Goal: Information Seeking & Learning: Understand process/instructions

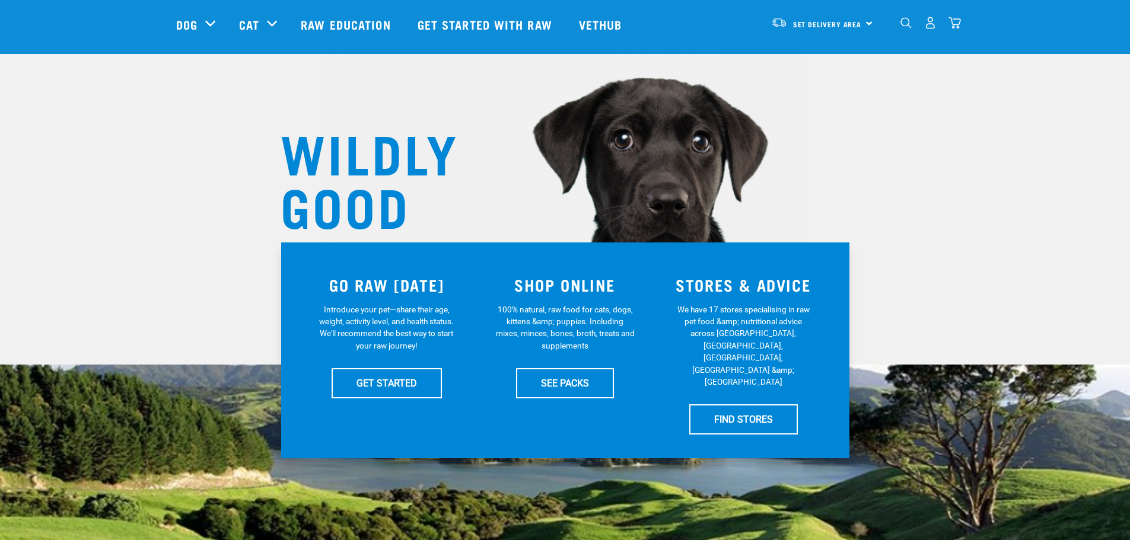
scroll to position [59, 0]
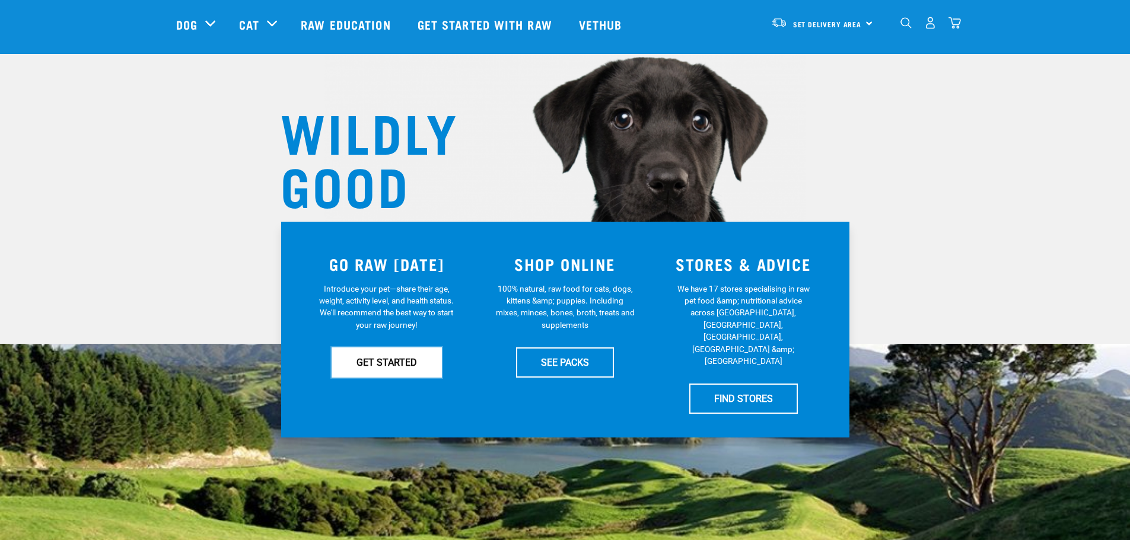
click at [383, 360] on link "GET STARTED" at bounding box center [387, 363] width 110 height 30
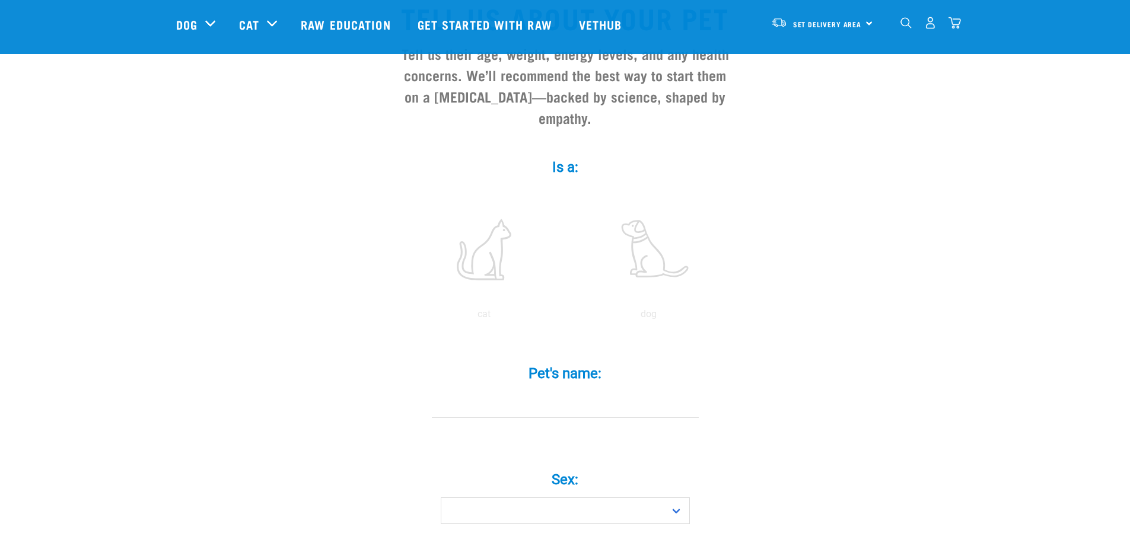
scroll to position [119, 0]
click at [652, 240] on label at bounding box center [649, 249] width 160 height 101
click at [566, 317] on input "radio" at bounding box center [566, 317] width 0 height 0
click at [573, 391] on input "Pet's name: *" at bounding box center [565, 404] width 267 height 27
type input "[PERSON_NAME]"
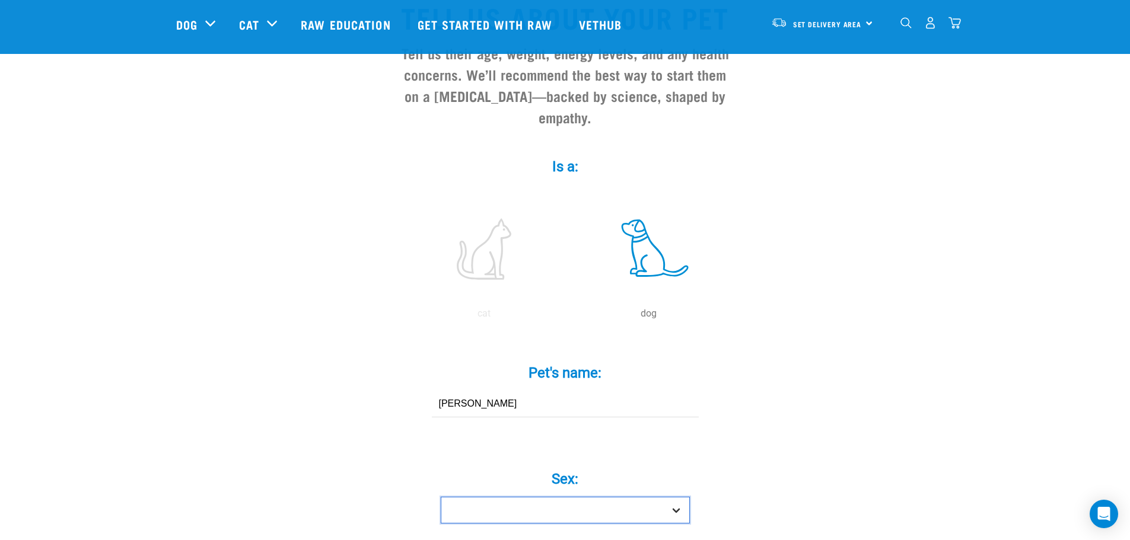
click at [560, 497] on select "Boy Girl" at bounding box center [565, 510] width 249 height 27
select select "boy"
click at [441, 497] on select "Boy Girl" at bounding box center [565, 510] width 249 height 27
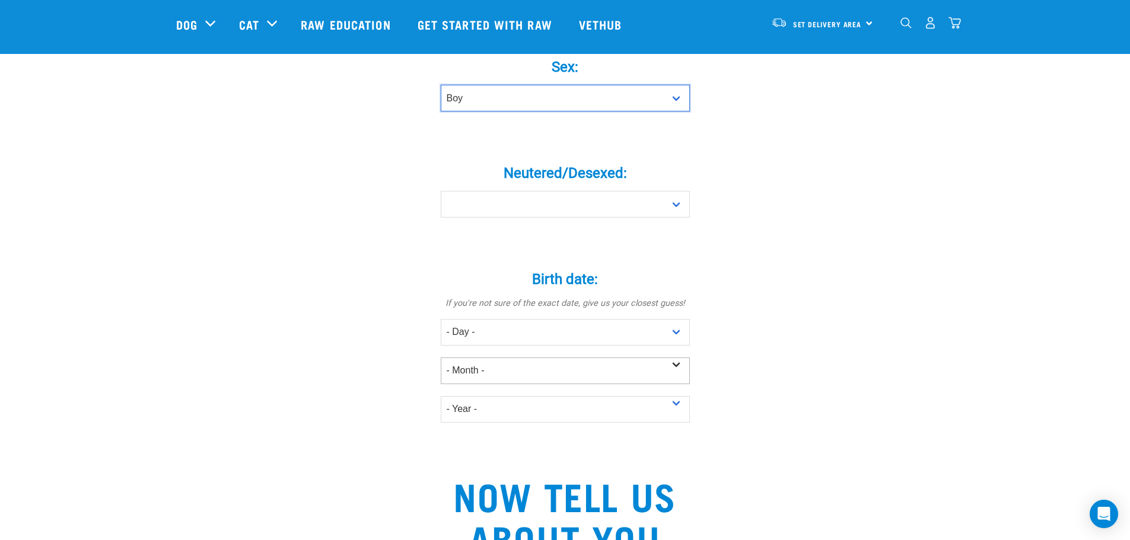
scroll to position [474, 0]
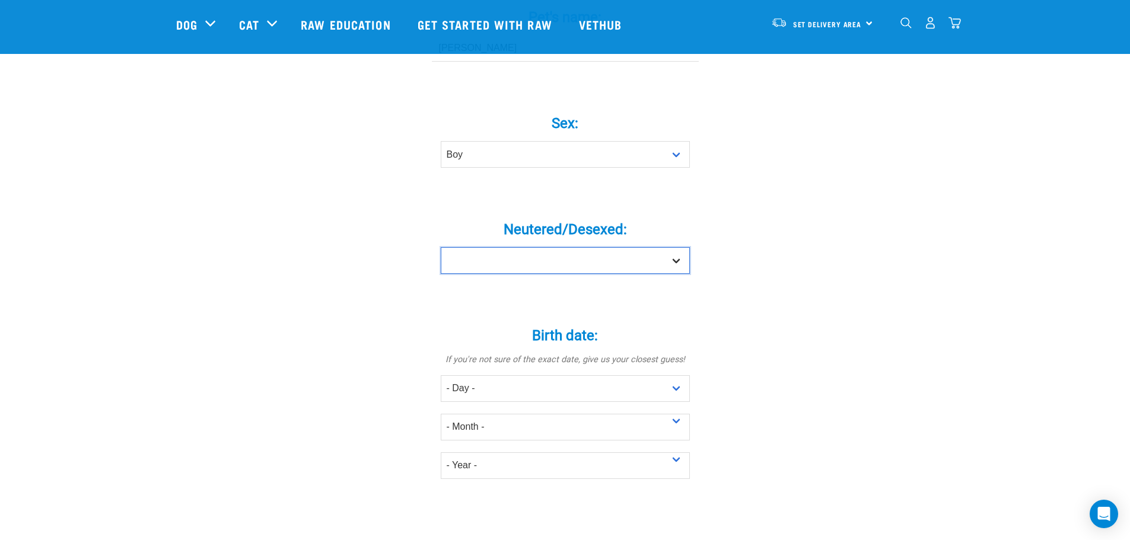
click at [508, 251] on select "Yes No" at bounding box center [565, 260] width 249 height 27
select select "yes"
click at [441, 247] on select "Yes No" at bounding box center [565, 260] width 249 height 27
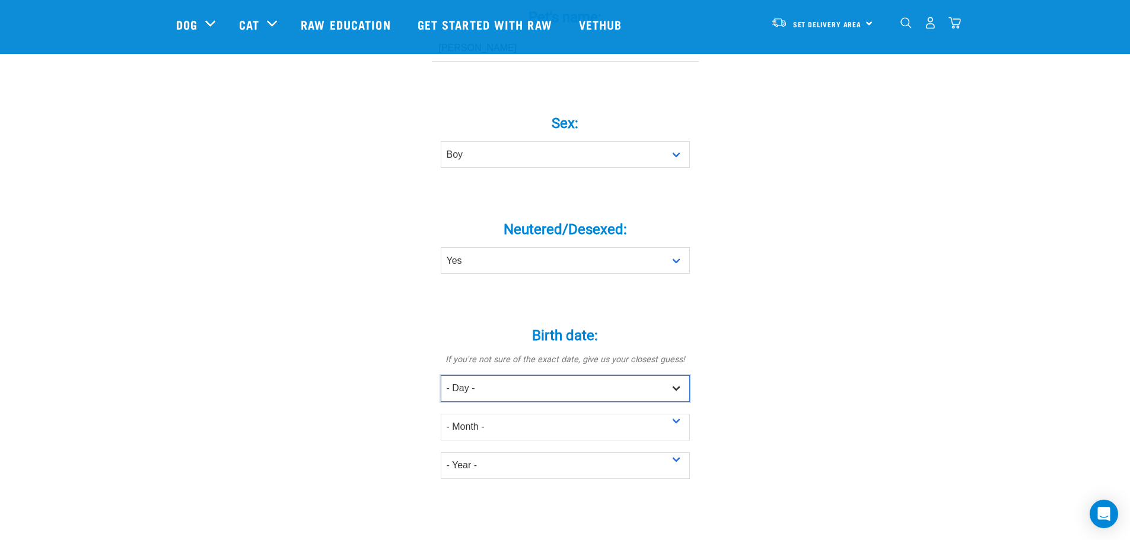
click at [476, 375] on select "- Day - 1 2 3 4 5 6 7 8 9 10 11 12 13 14 15 16 17 18 19 20 21 22 23 24 25 26 27" at bounding box center [565, 388] width 249 height 27
select select "4"
click at [441, 375] on select "- Day - 1 2 3 4 5 6 7 8 9 10 11 12 13 14 15 16 17 18 19 20 21 22 23 24 25 26 27" at bounding box center [565, 388] width 249 height 27
click at [492, 414] on select "- Month - January February March April May June July August September October N…" at bounding box center [565, 427] width 249 height 27
select select "February"
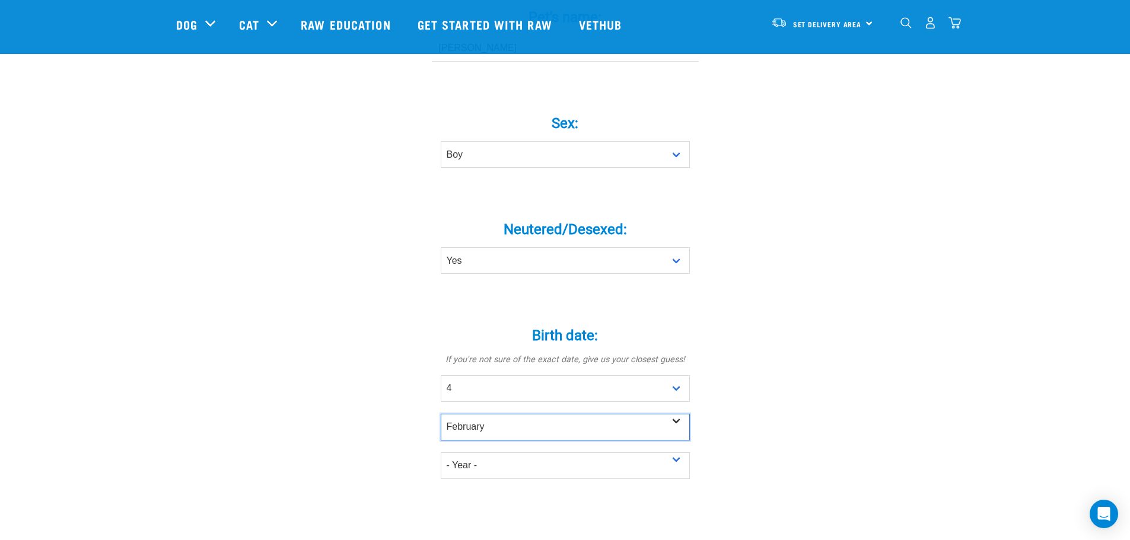
click at [441, 414] on select "- Month - January February March April May June July August September October N…" at bounding box center [565, 427] width 249 height 27
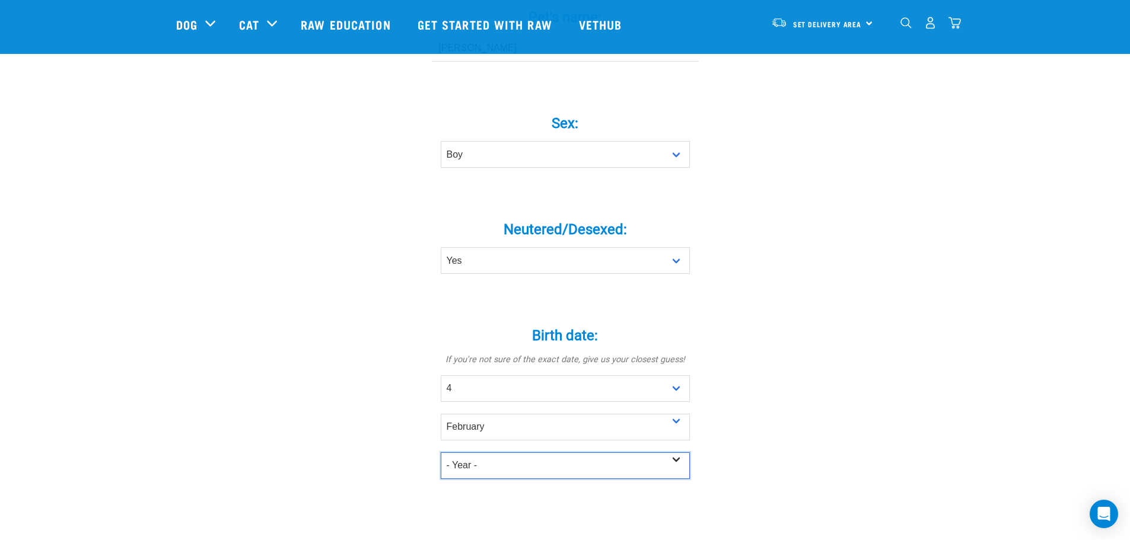
click at [468, 452] on select "- Year - 2025 2024 2023 2022 2021 2020 2019 2018 2017 2016 2015 2014 2013 2012" at bounding box center [565, 465] width 249 height 27
select select "2025"
click at [441, 452] on select "- Year - 2025 2024 2023 2022 2021 2020 2019 2018 2017 2016 2015 2014 2013 2012" at bounding box center [565, 465] width 249 height 27
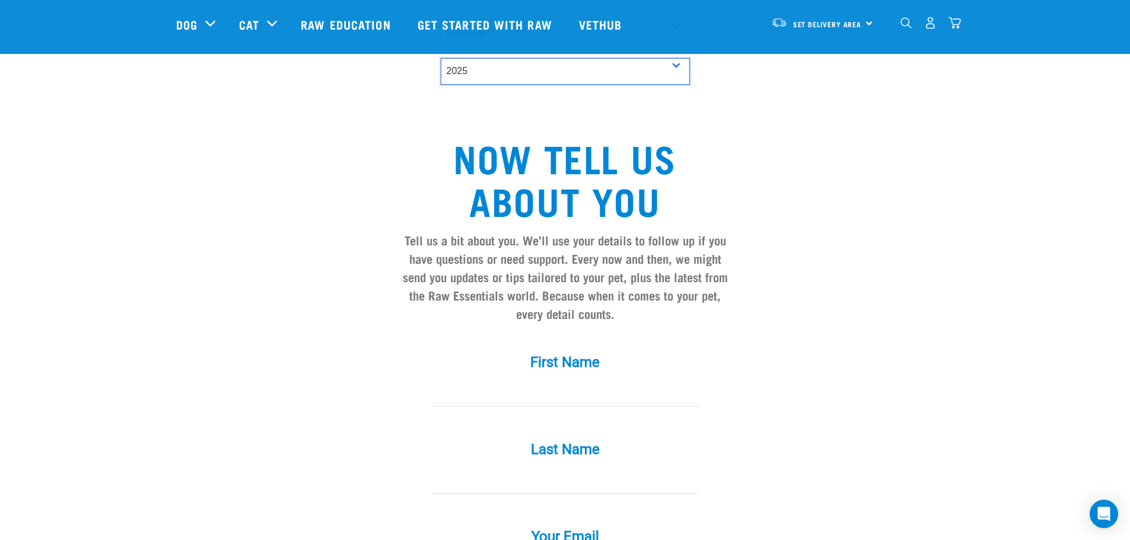
scroll to position [890, 0]
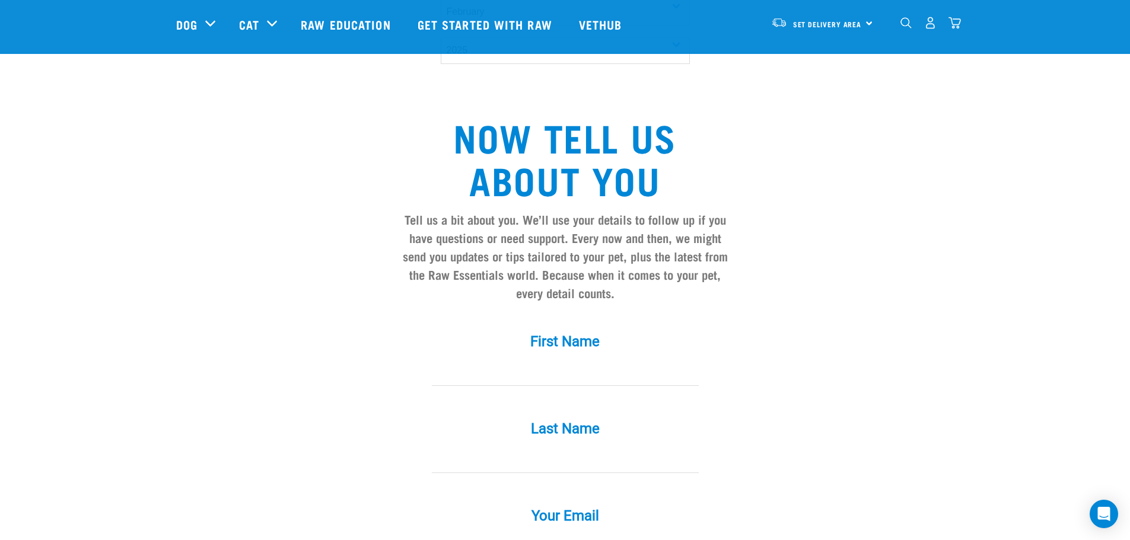
click at [593, 331] on label "First Name *" at bounding box center [565, 341] width 356 height 21
click at [593, 359] on input "First Name *" at bounding box center [565, 372] width 267 height 27
type input "Mercia"
type input "Putter"
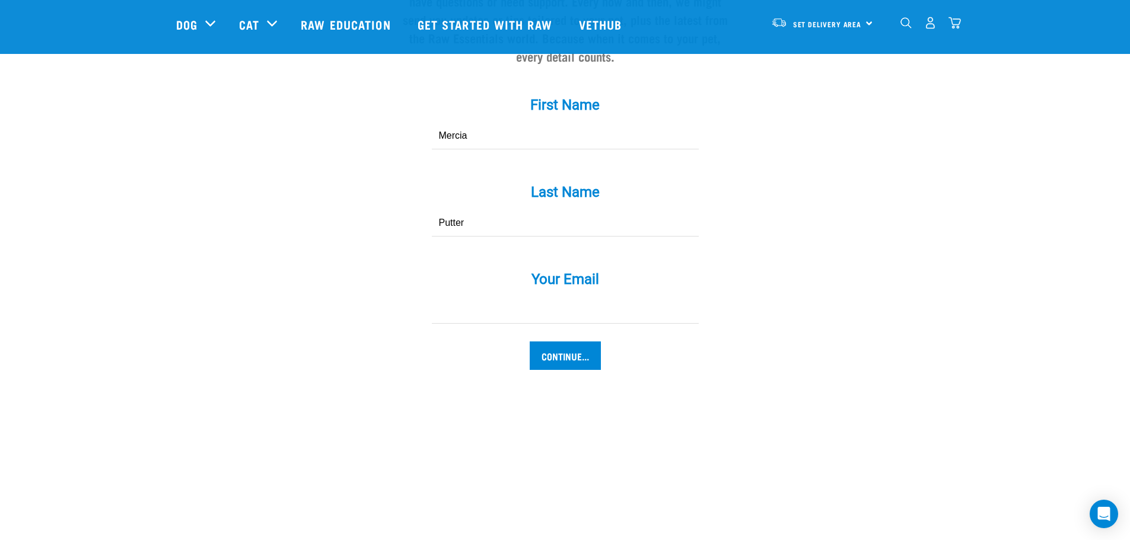
scroll to position [1127, 0]
type input "[EMAIL_ADDRESS][DOMAIN_NAME]"
click at [582, 341] on input "Continue..." at bounding box center [565, 355] width 71 height 28
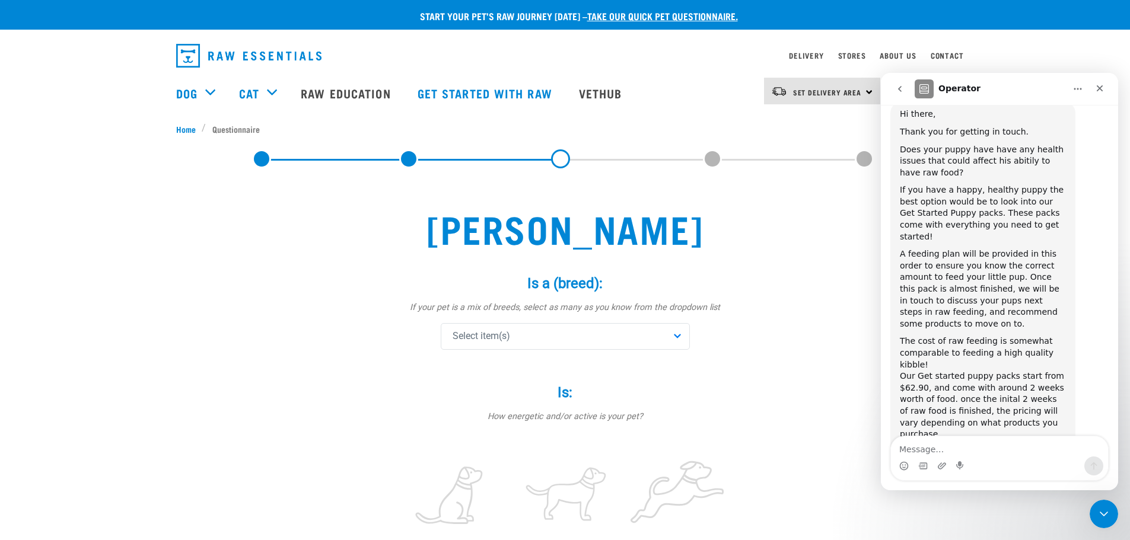
scroll to position [341, 0]
click at [517, 338] on div "Select item(s)" at bounding box center [565, 336] width 249 height 27
click at [526, 327] on div "Select item(s)" at bounding box center [565, 336] width 249 height 27
click at [518, 339] on div "Select item(s)" at bounding box center [565, 336] width 249 height 27
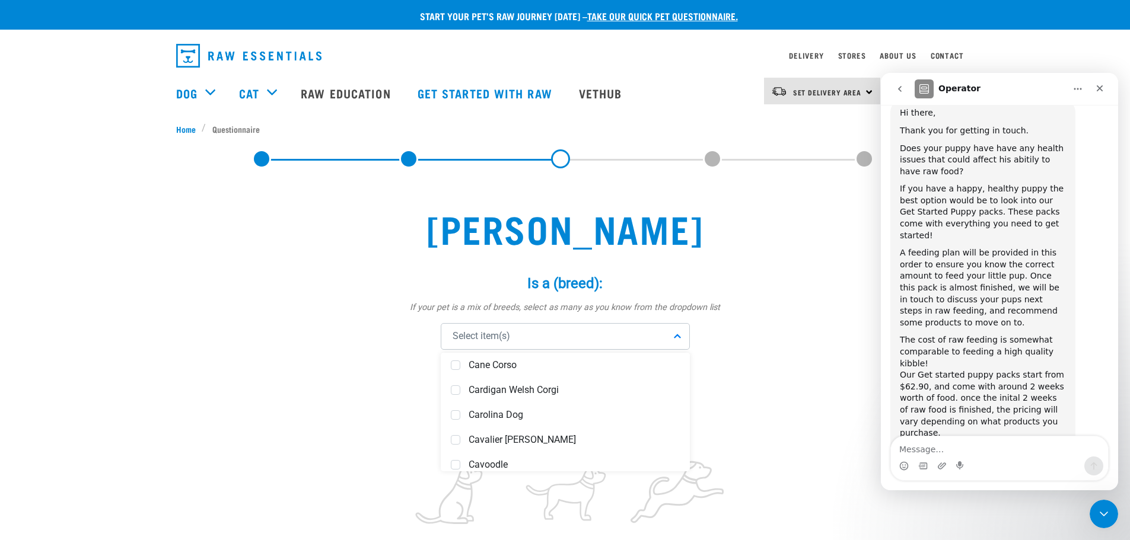
scroll to position [1245, 0]
click at [496, 464] on span "Cavoodle" at bounding box center [573, 470] width 211 height 12
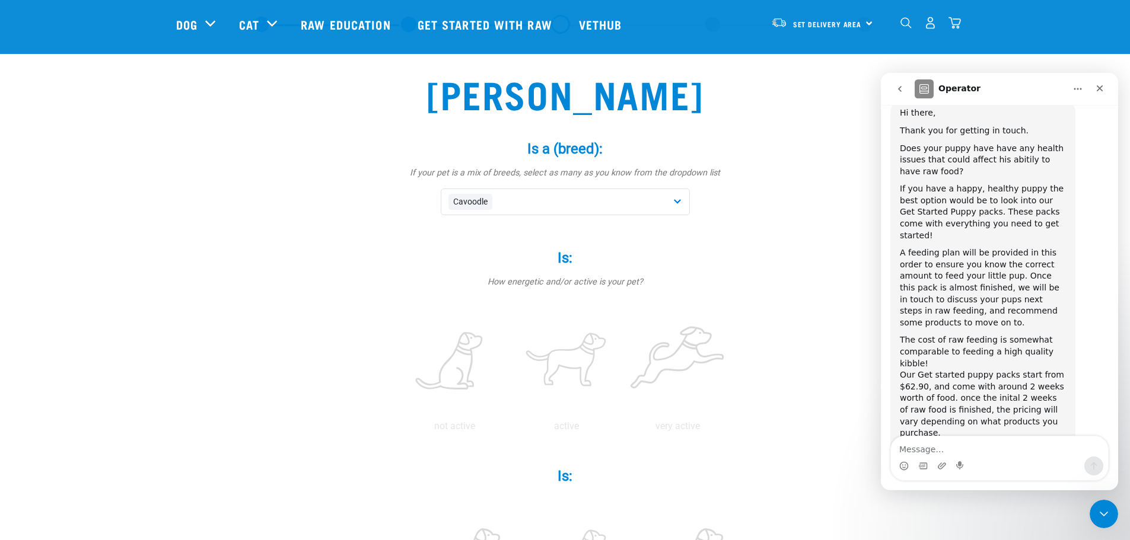
scroll to position [119, 0]
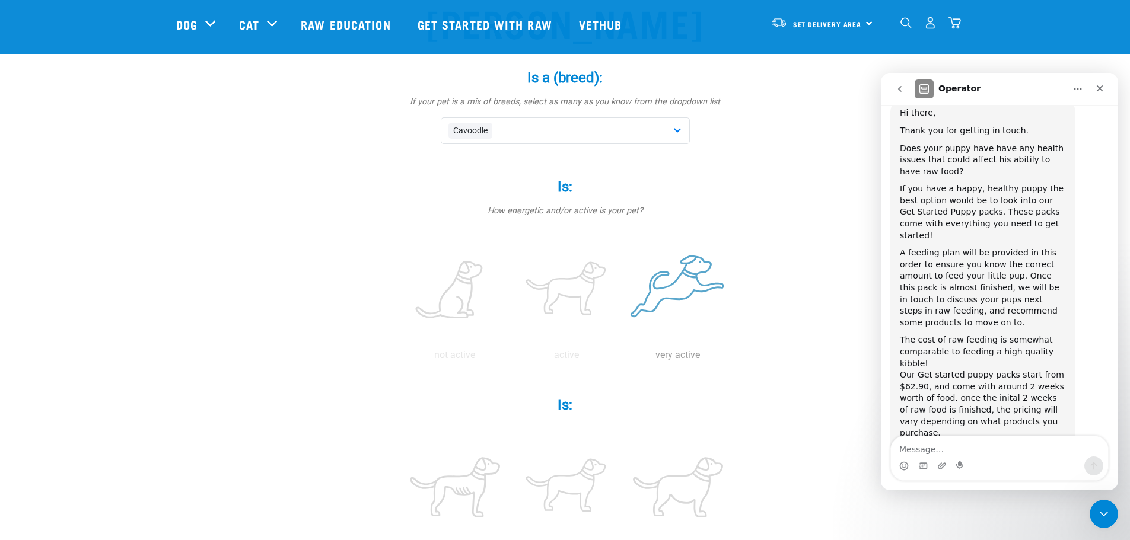
click at [681, 297] on label at bounding box center [677, 290] width 107 height 101
click at [622, 358] on input "radio" at bounding box center [622, 358] width 0 height 0
click at [566, 293] on label at bounding box center [566, 290] width 107 height 101
click at [511, 358] on input "radio" at bounding box center [511, 358] width 0 height 0
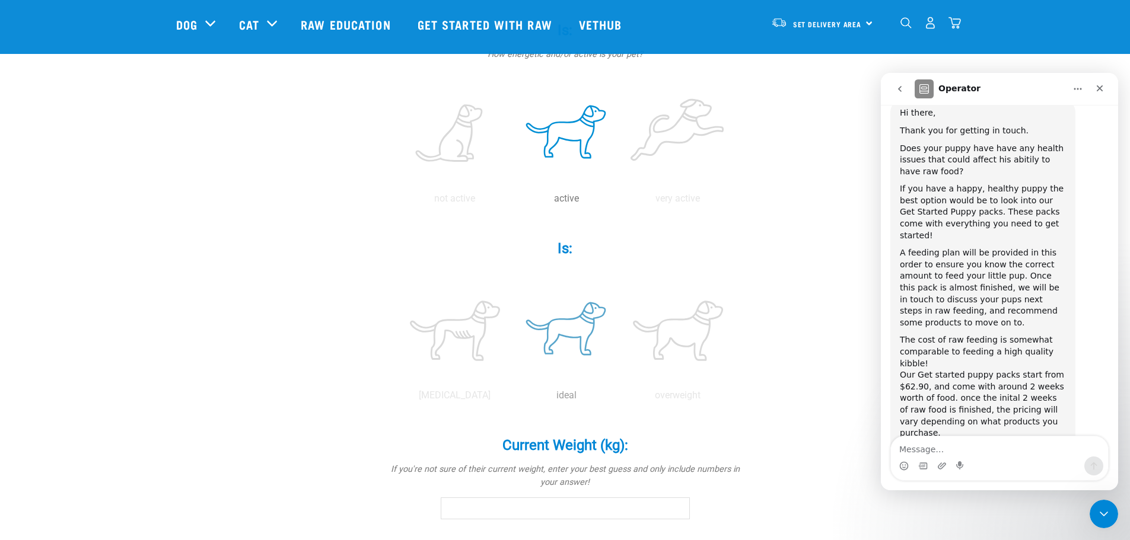
scroll to position [297, 0]
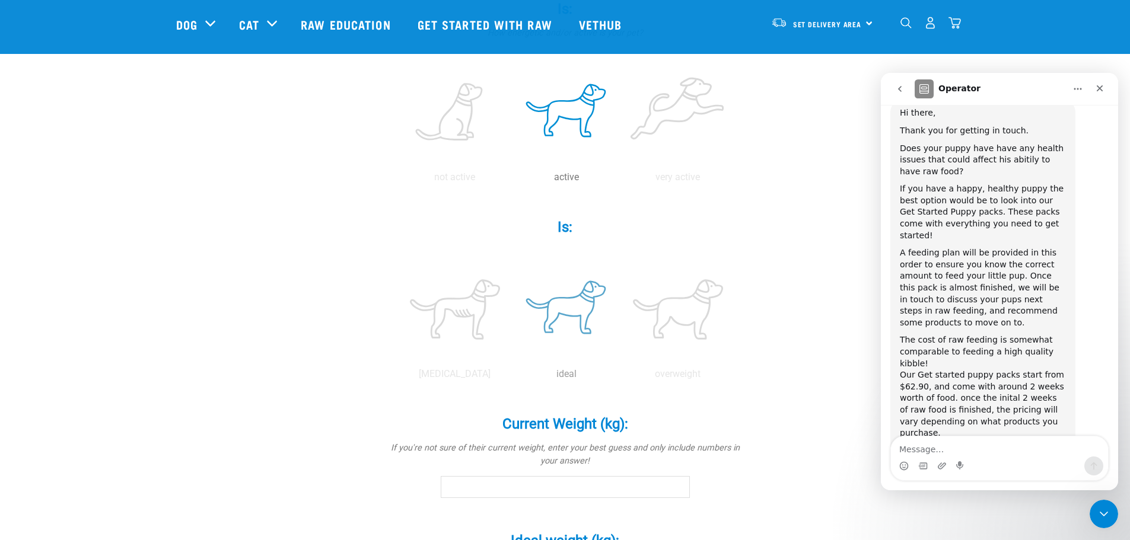
click at [579, 315] on label at bounding box center [566, 309] width 107 height 101
click at [511, 377] on input "radio" at bounding box center [511, 377] width 0 height 0
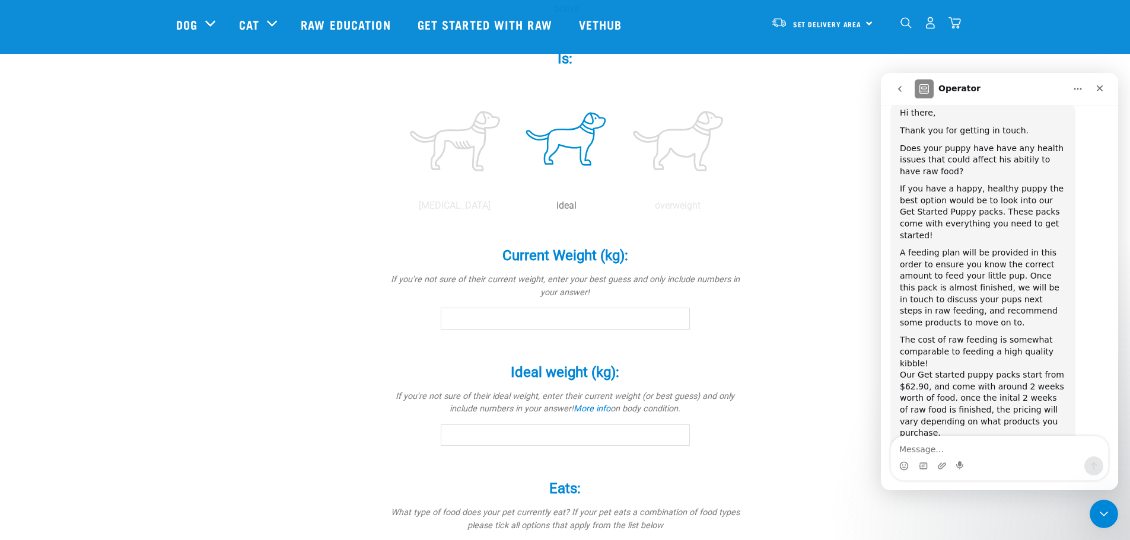
scroll to position [474, 0]
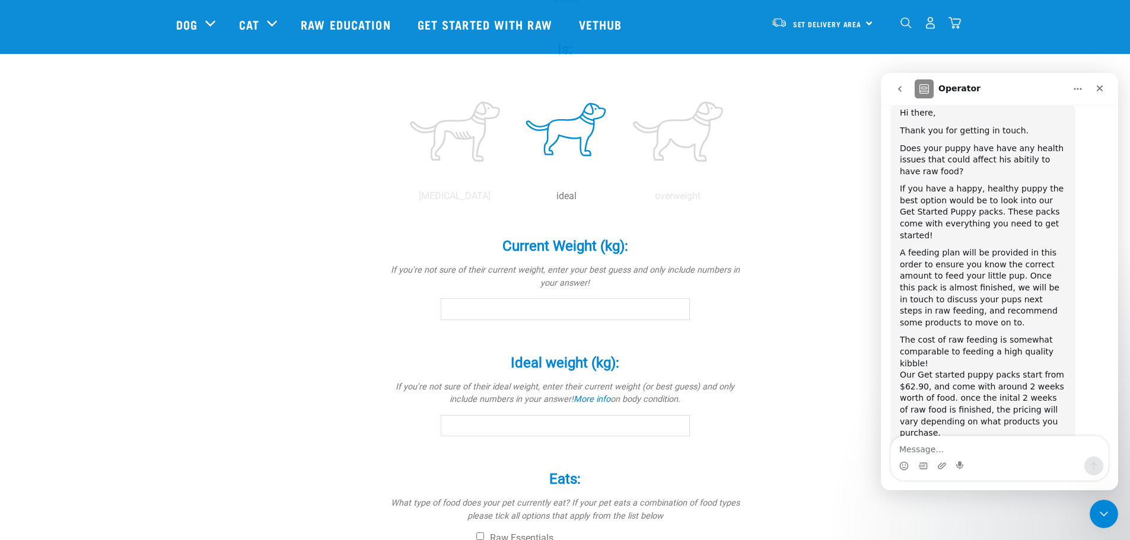
click at [571, 314] on input "Current Weight (kg): *" at bounding box center [565, 308] width 249 height 21
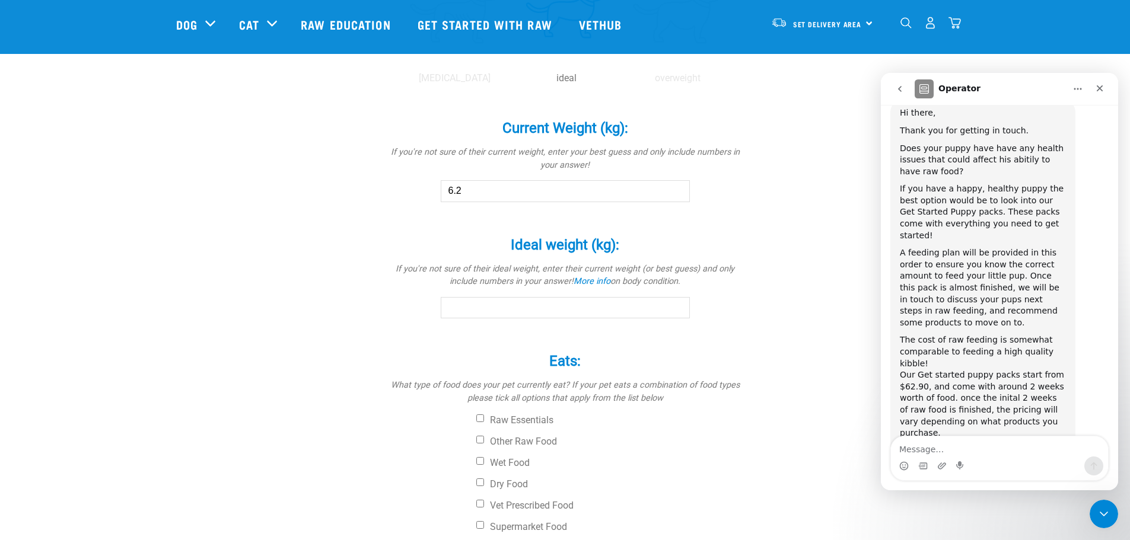
scroll to position [593, 0]
type input "6.2"
click at [578, 306] on input "Ideal weight (kg): *" at bounding box center [565, 307] width 249 height 21
click at [673, 300] on input "Ideal weight (kg): *" at bounding box center [565, 307] width 249 height 21
click at [578, 308] on input "Ideal weight (kg): *" at bounding box center [565, 307] width 249 height 21
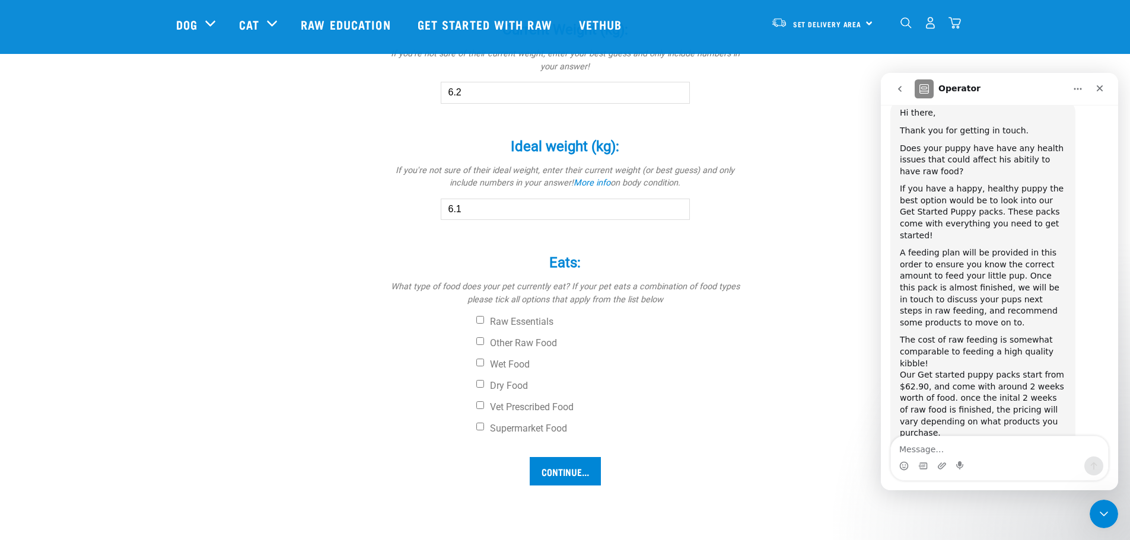
scroll to position [712, 0]
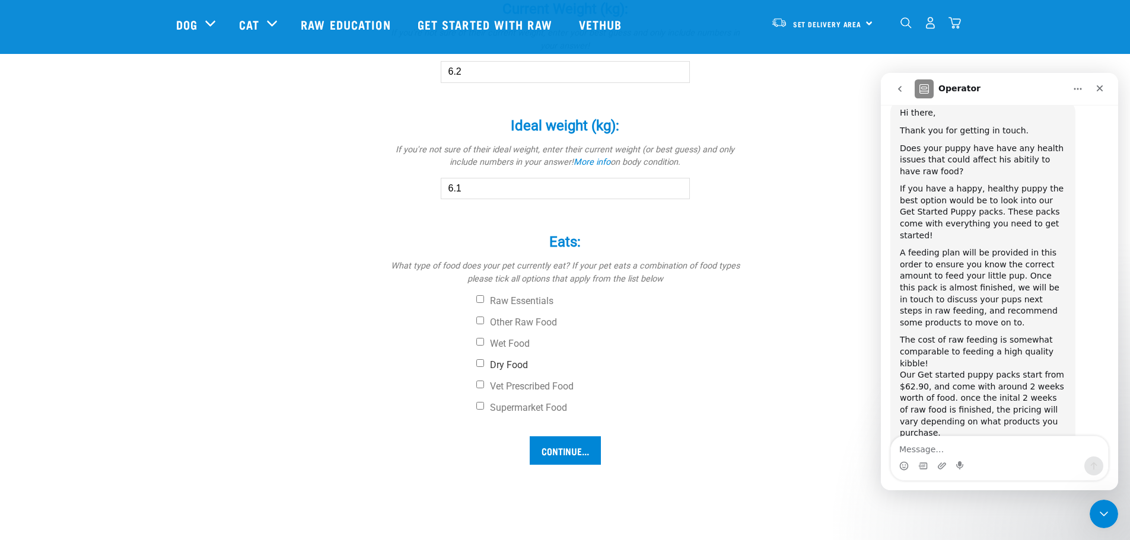
type input "6.1"
click at [482, 365] on input "Dry Food" at bounding box center [480, 363] width 8 height 8
checkbox input "true"
click at [566, 452] on input "Continue..." at bounding box center [565, 450] width 71 height 28
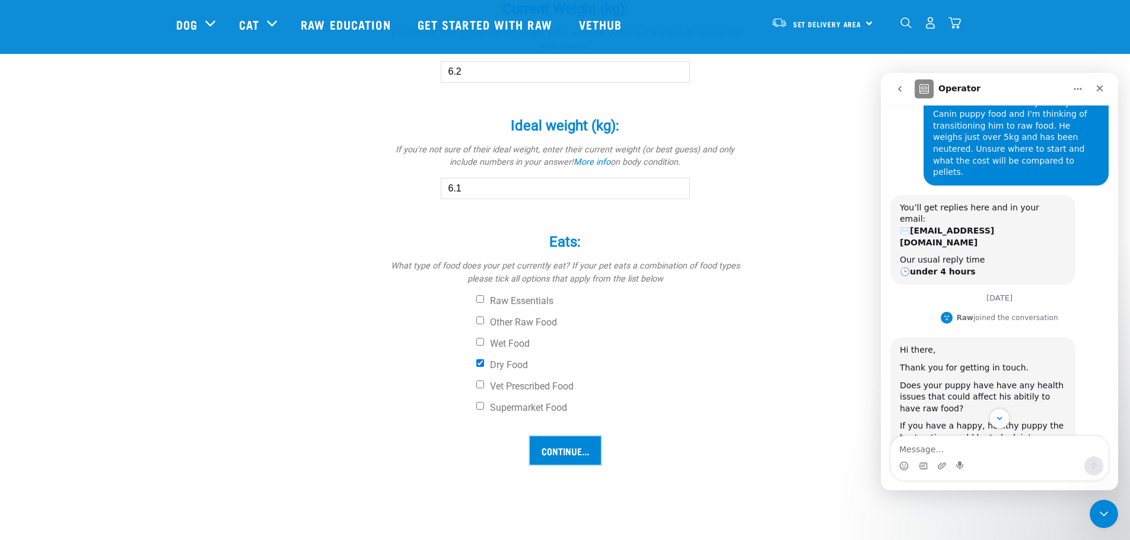
scroll to position [44, 0]
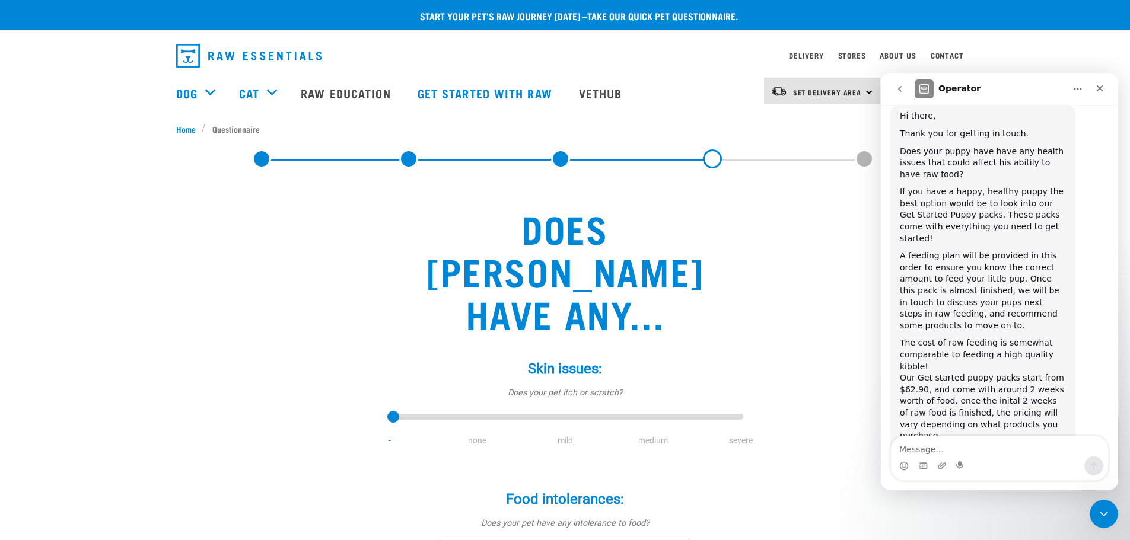
scroll to position [341, 0]
click at [564, 409] on input "range" at bounding box center [565, 417] width 356 height 17
type input "3"
click at [656, 409] on input "range" at bounding box center [565, 417] width 356 height 17
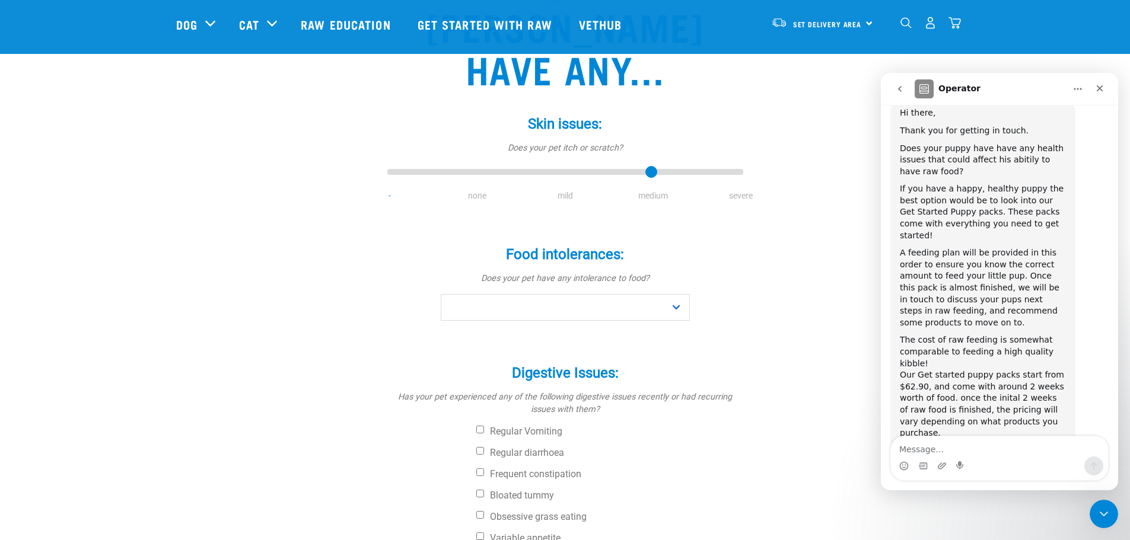
scroll to position [178, 0]
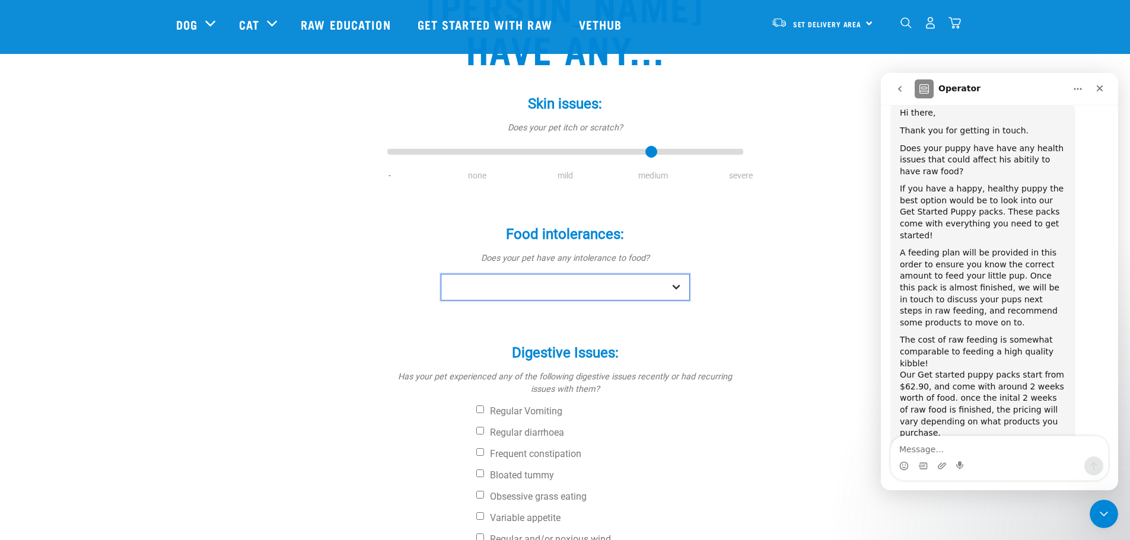
click at [548, 274] on select "No Yes" at bounding box center [565, 287] width 249 height 27
select select "no"
click at [441, 274] on select "No Yes" at bounding box center [565, 287] width 249 height 27
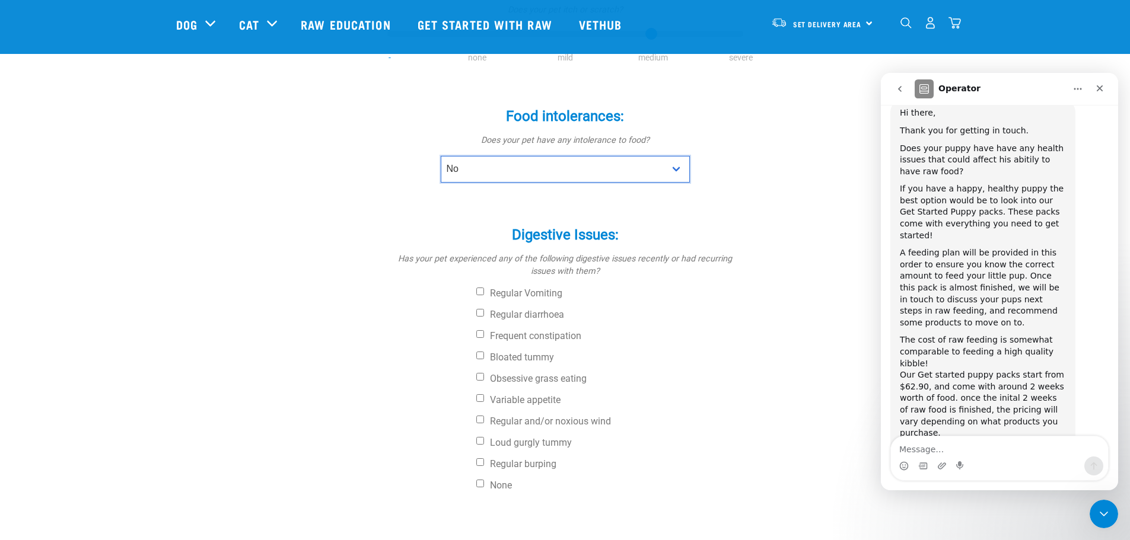
scroll to position [297, 0]
click at [477, 372] on input "Obsessive grass eating" at bounding box center [480, 376] width 8 height 8
checkbox input "true"
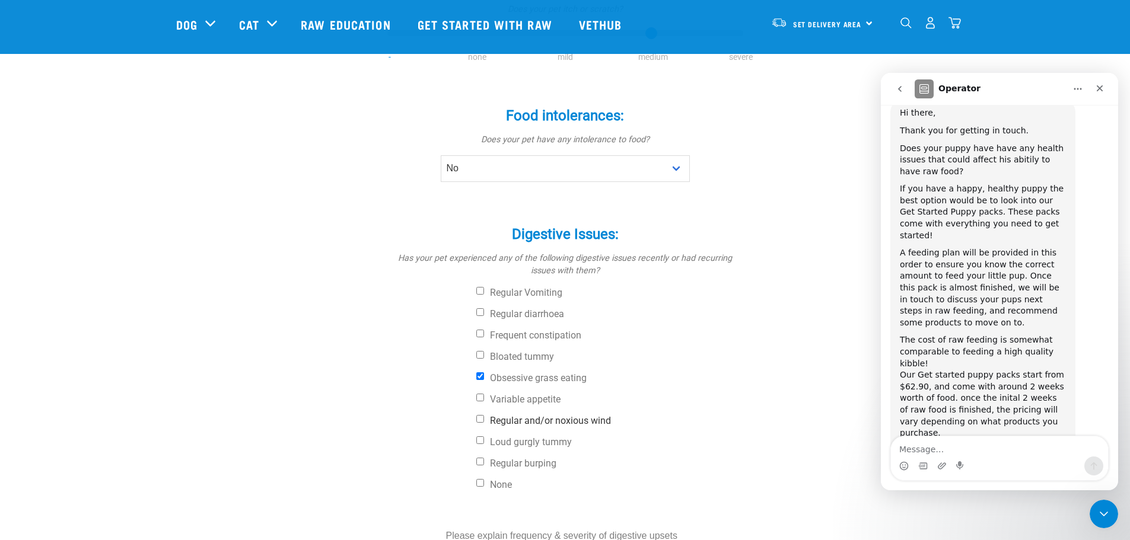
click at [482, 415] on input "Regular and/or noxious wind" at bounding box center [480, 419] width 8 height 8
checkbox input "true"
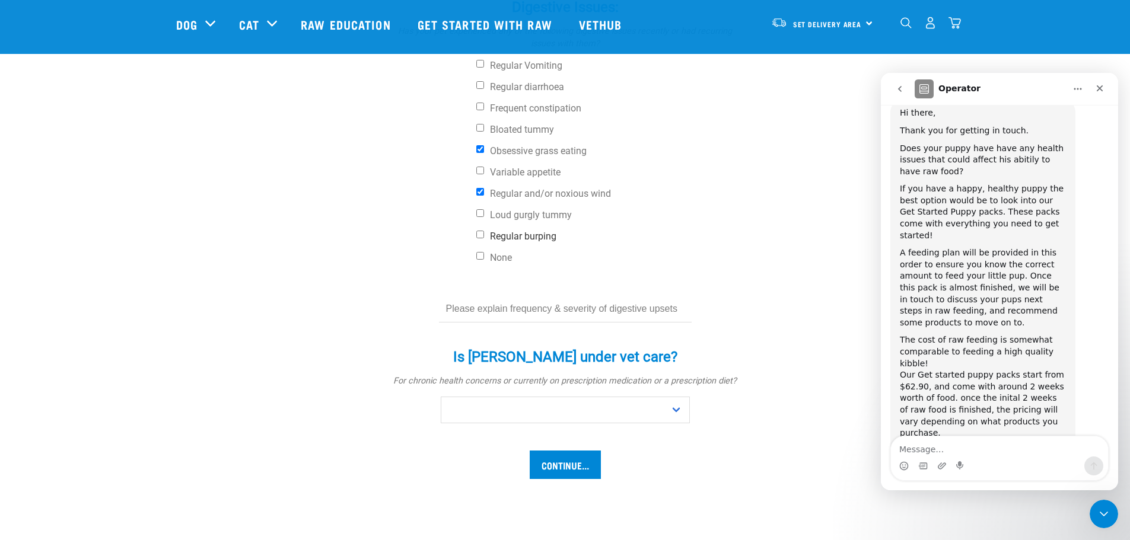
scroll to position [534, 0]
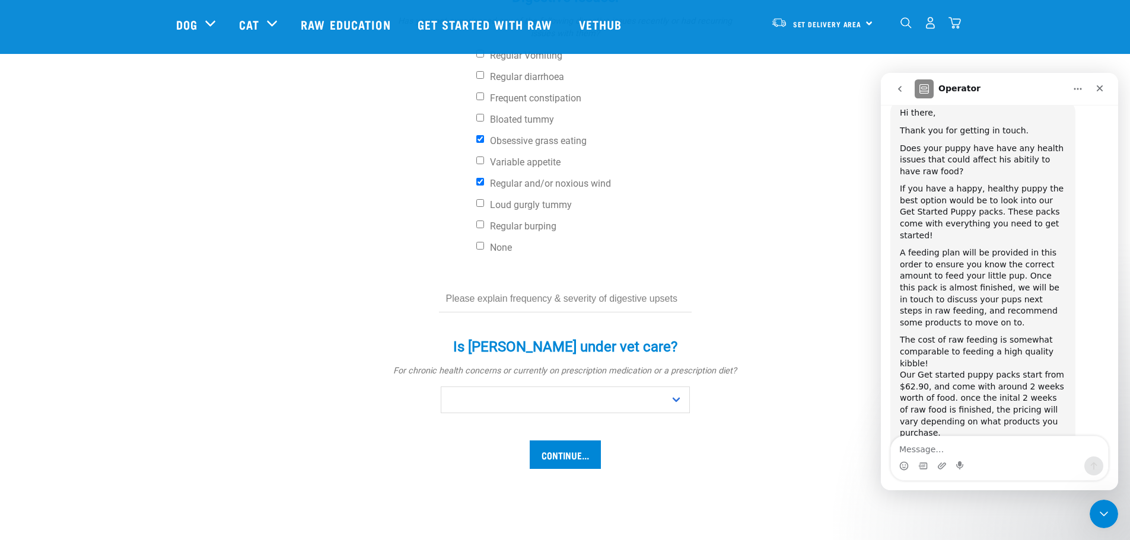
click at [533, 286] on input "text" at bounding box center [565, 299] width 253 height 27
type input "Loves eating grass and dirt and eats his own poop :-("
click at [507, 387] on select "No Yes" at bounding box center [565, 400] width 249 height 27
select select "no"
click at [441, 387] on select "No Yes" at bounding box center [565, 400] width 249 height 27
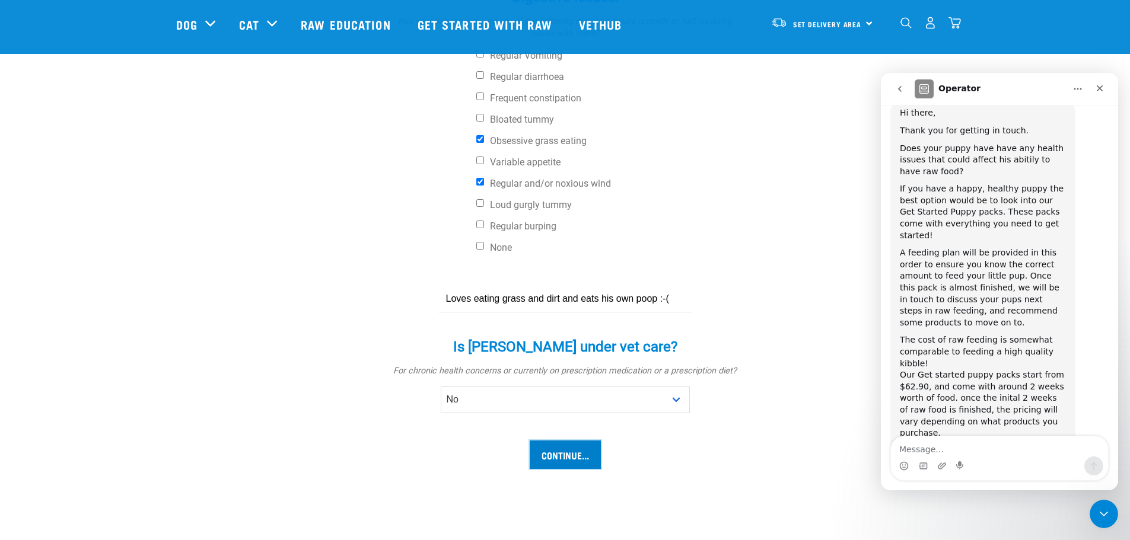
click at [566, 441] on input "Continue..." at bounding box center [565, 455] width 71 height 28
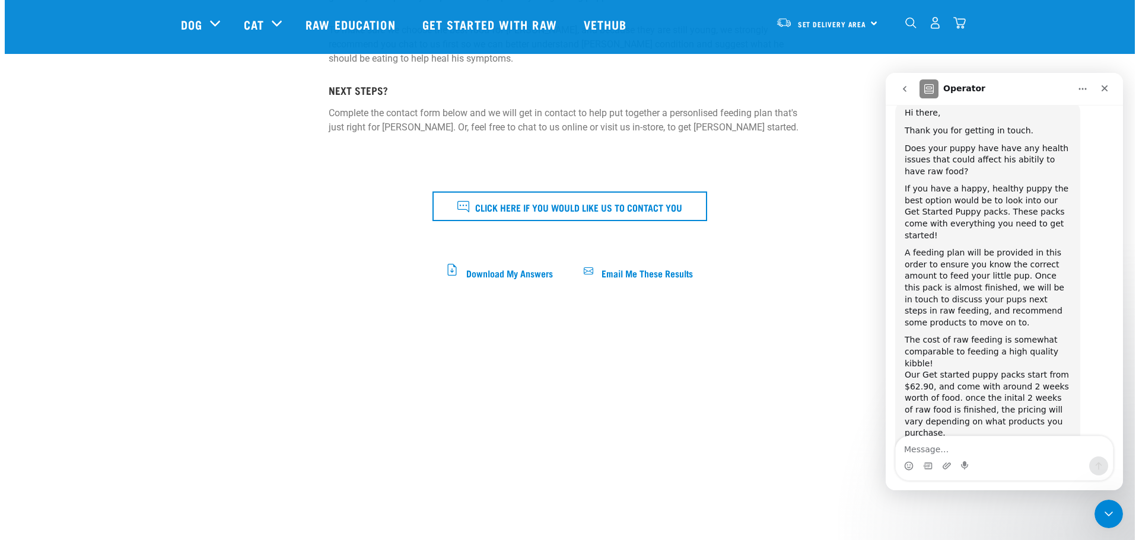
scroll to position [237, 0]
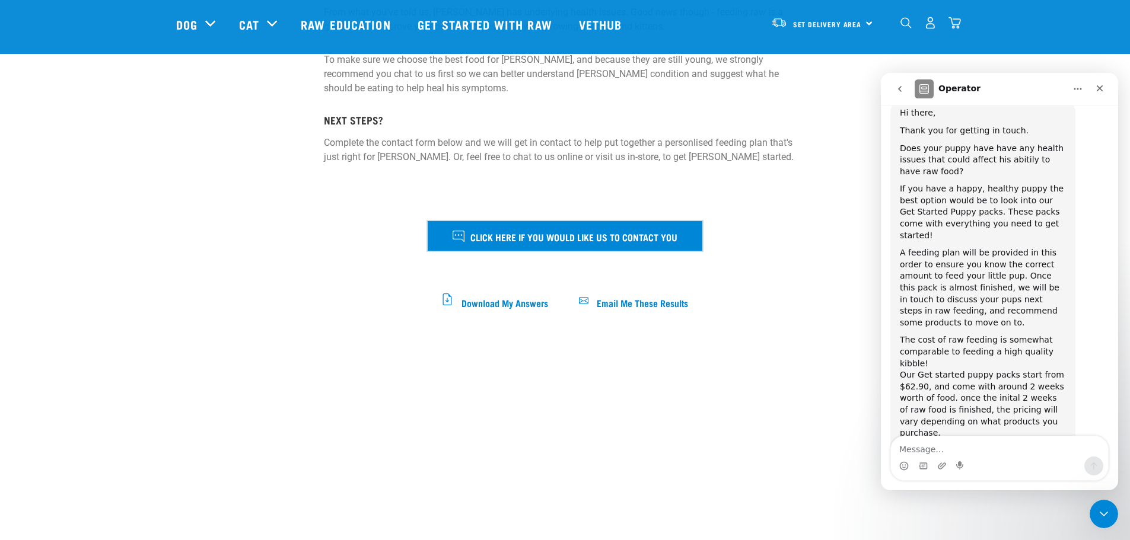
click at [490, 242] on span "Click here if you would like us to contact you" at bounding box center [573, 236] width 207 height 15
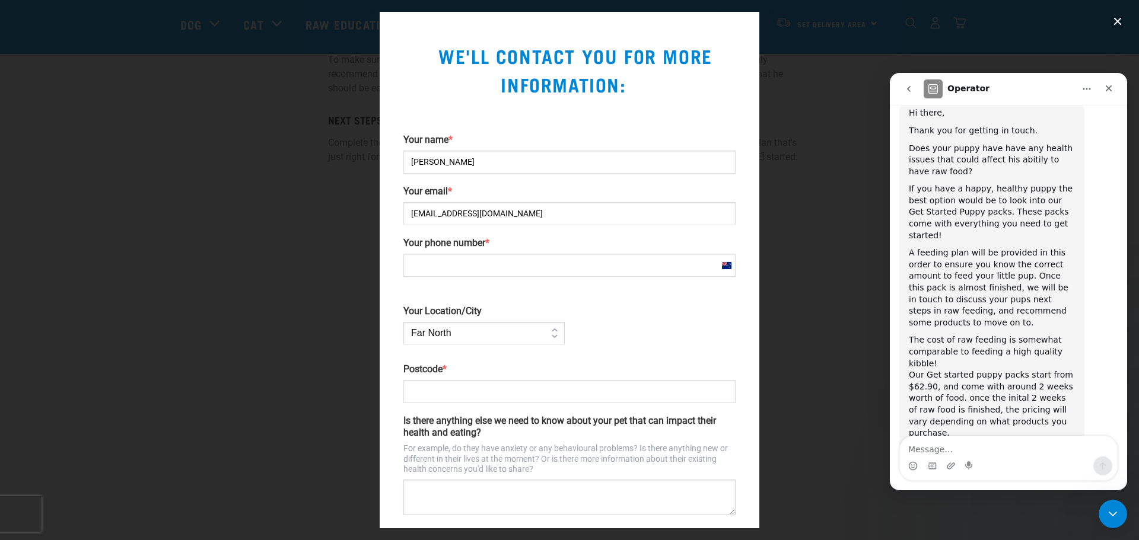
click at [486, 267] on input "Your phone number *" at bounding box center [569, 265] width 332 height 23
type input "+64226481409"
type input "0932"
click at [482, 333] on select "Far North Auckland Waikato Bay of Plenty Coromandel Taranaki Hawkes Bay/Gisborn…" at bounding box center [483, 333] width 161 height 23
select select "Auckland"
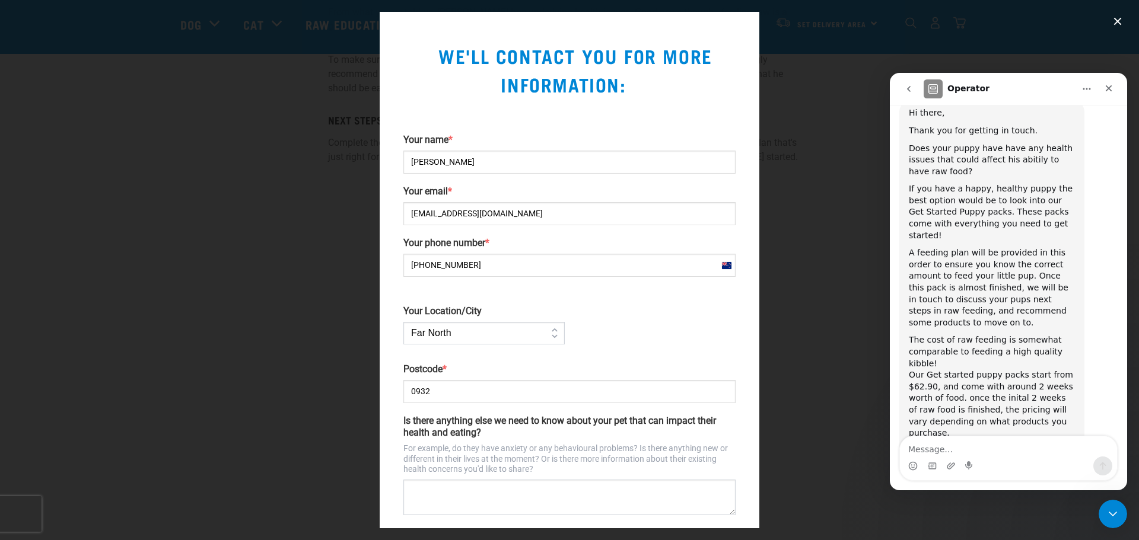
click at [403, 322] on select "Far North Auckland Waikato Bay of Plenty Coromandel Taranaki Hawkes Bay/Gisborn…" at bounding box center [483, 333] width 161 height 23
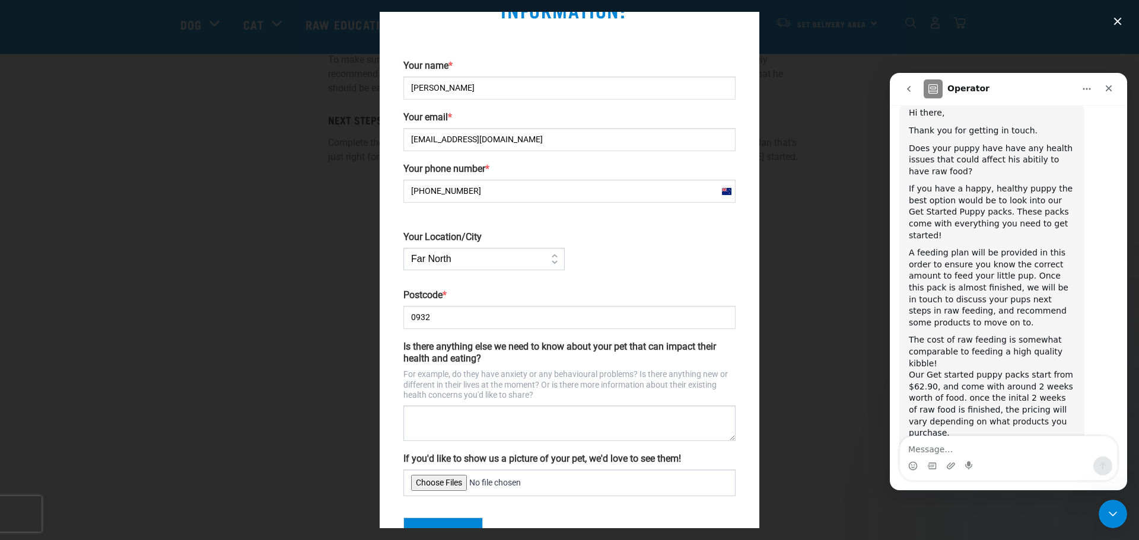
scroll to position [117, 0]
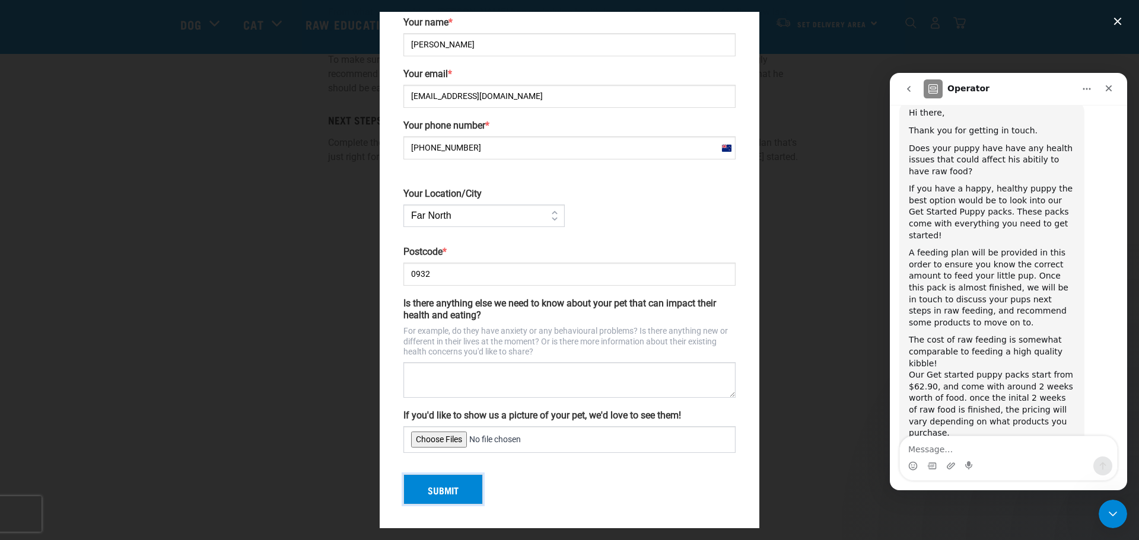
click at [448, 493] on button "Submit" at bounding box center [442, 489] width 79 height 31
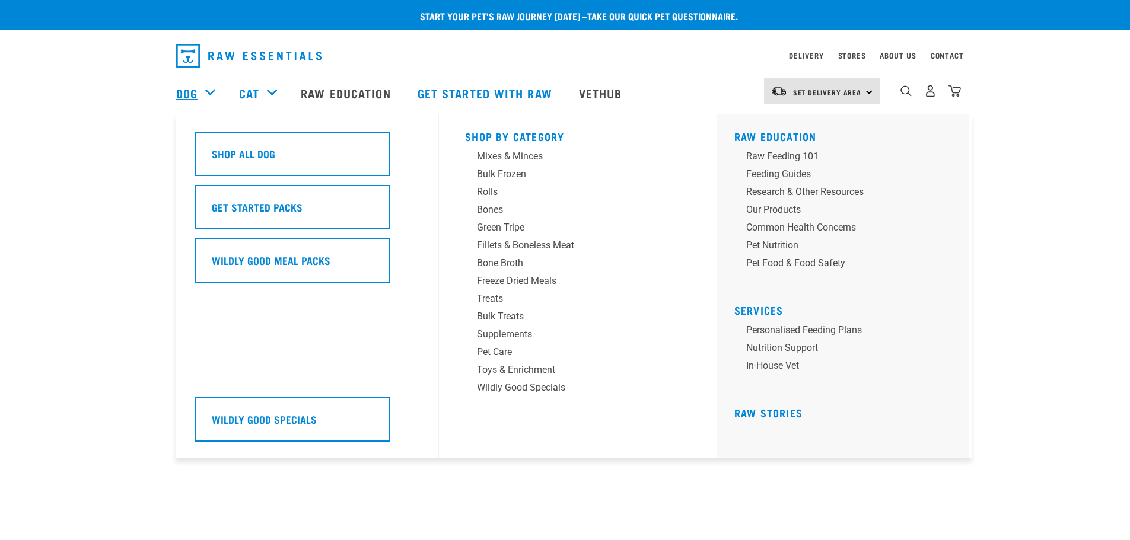
click at [189, 97] on link "Dog" at bounding box center [186, 93] width 21 height 18
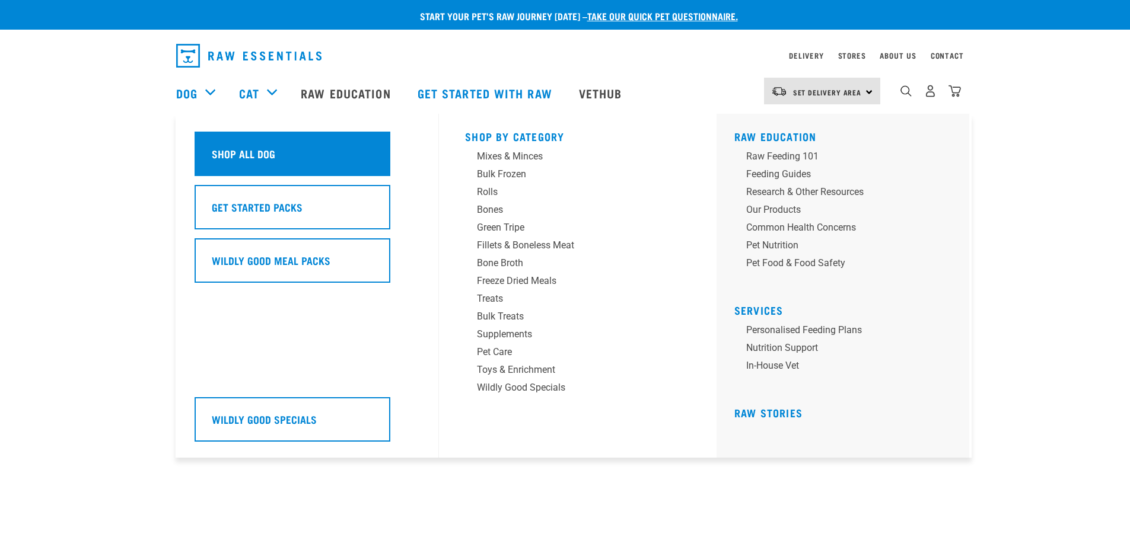
click at [225, 152] on h5 "Shop All Dog" at bounding box center [243, 153] width 63 height 15
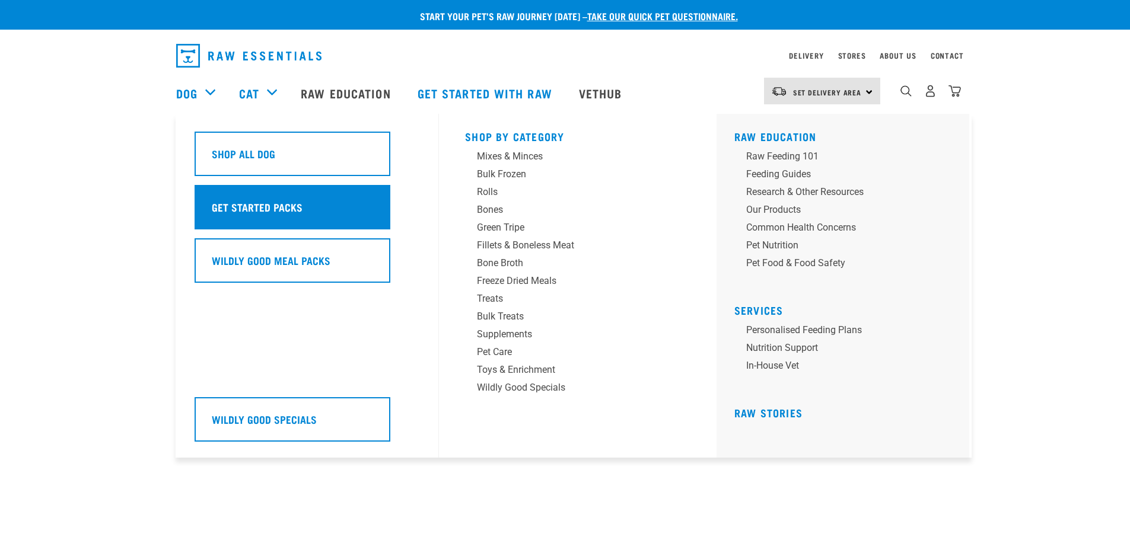
click at [240, 208] on h5 "Get Started Packs" at bounding box center [257, 206] width 91 height 15
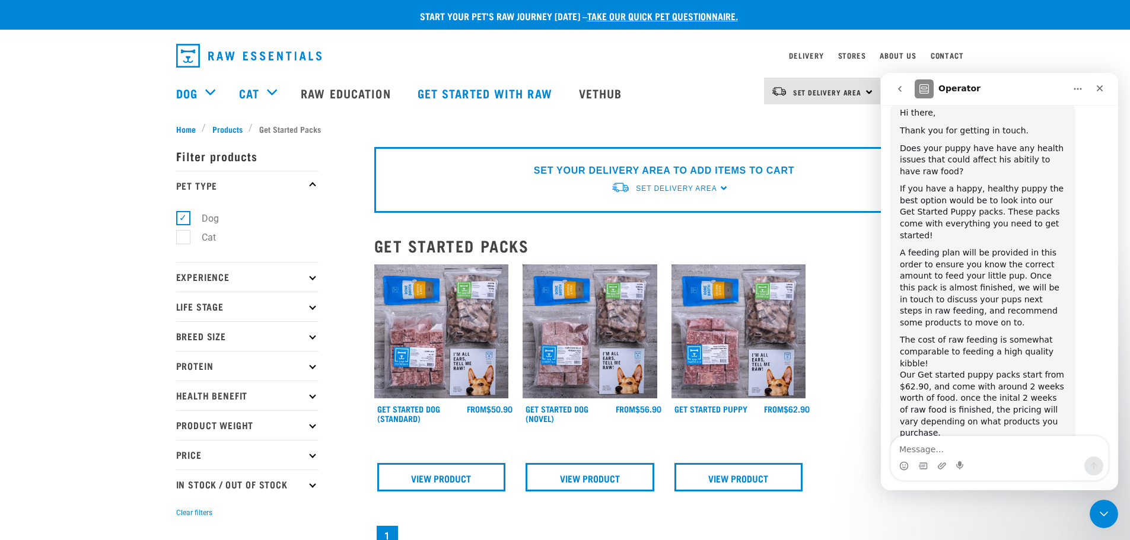
scroll to position [59, 0]
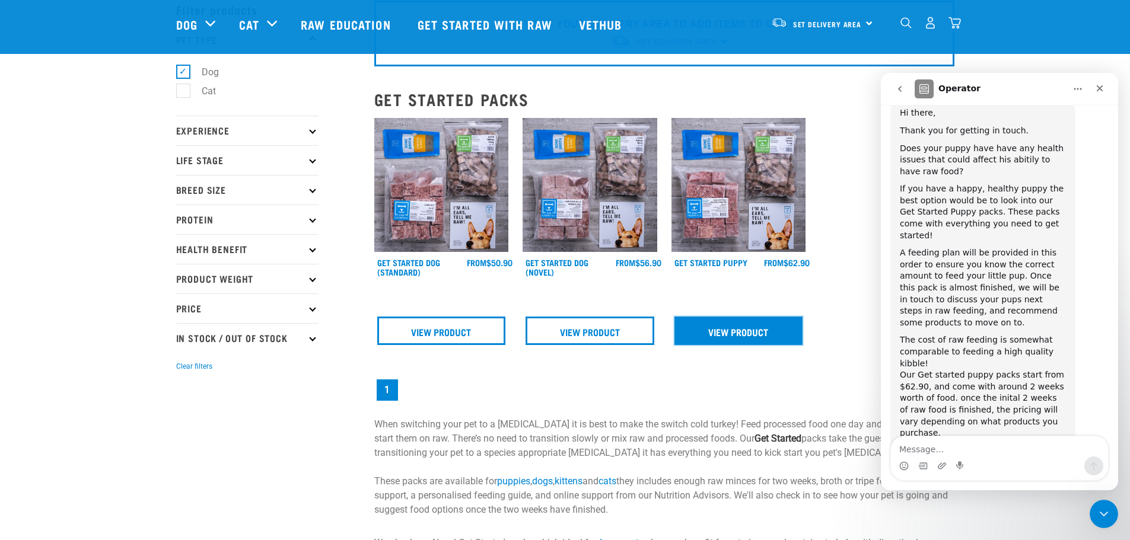
click at [760, 331] on link "View Product" at bounding box center [738, 331] width 129 height 28
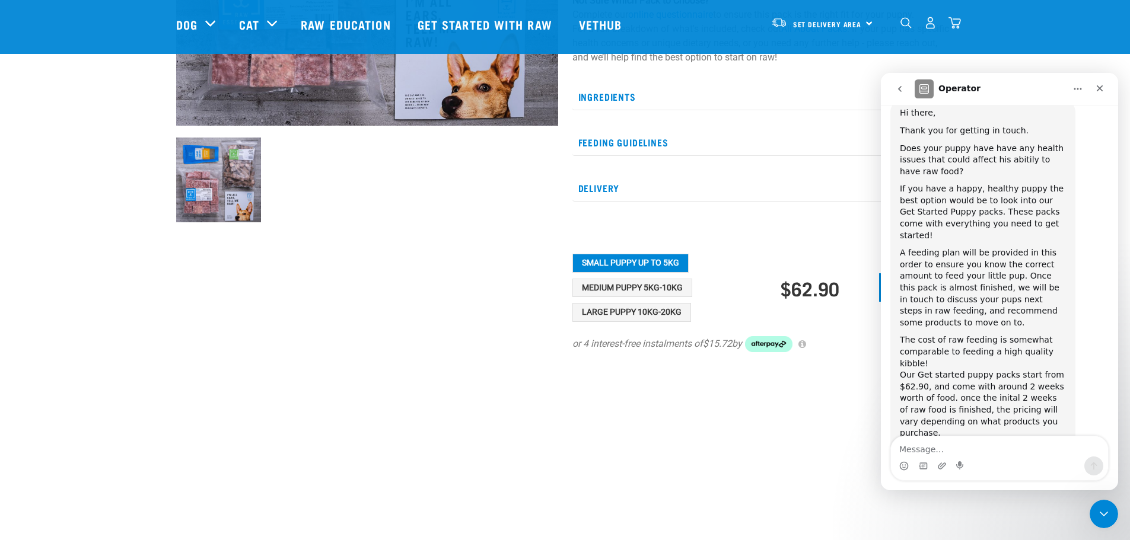
scroll to position [415, 0]
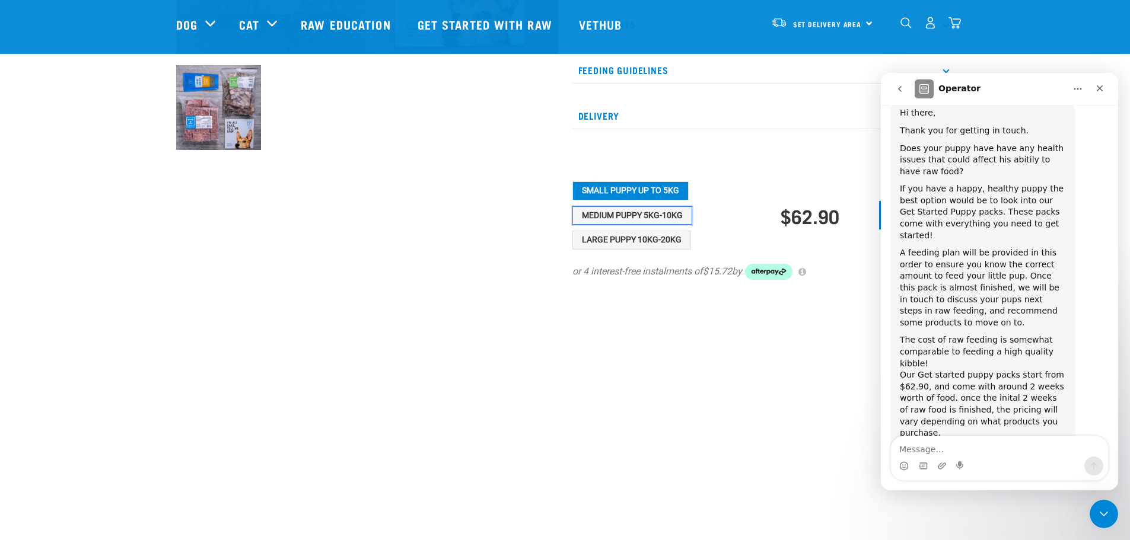
click at [644, 225] on button "Medium Puppy 5kg-10kg" at bounding box center [632, 215] width 120 height 19
click at [651, 200] on button "Small Puppy up to 5kg" at bounding box center [630, 190] width 116 height 19
click at [650, 225] on button "Medium Puppy 5kg-10kg" at bounding box center [632, 215] width 120 height 19
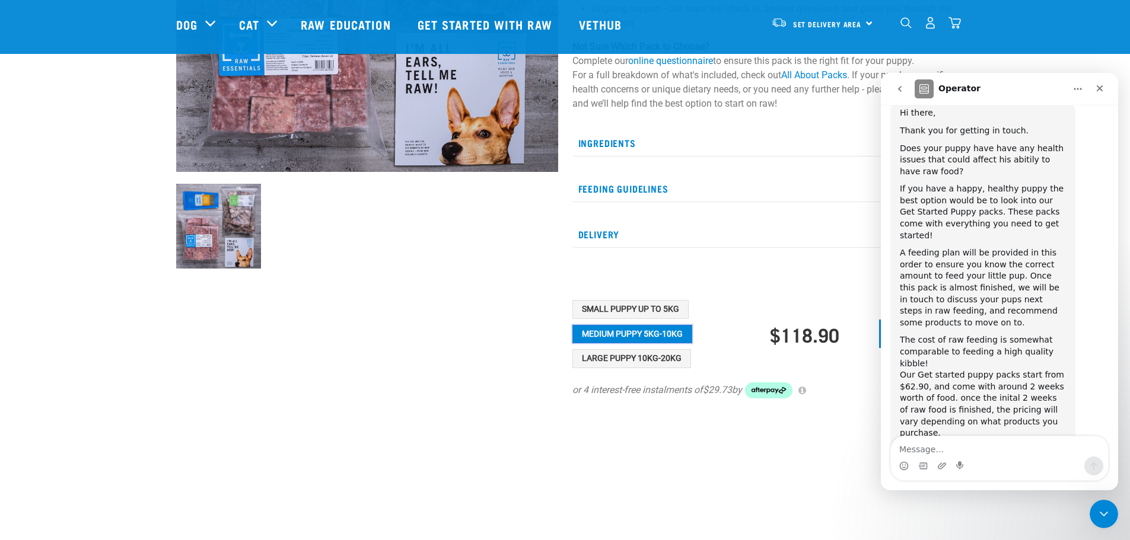
scroll to position [178, 0]
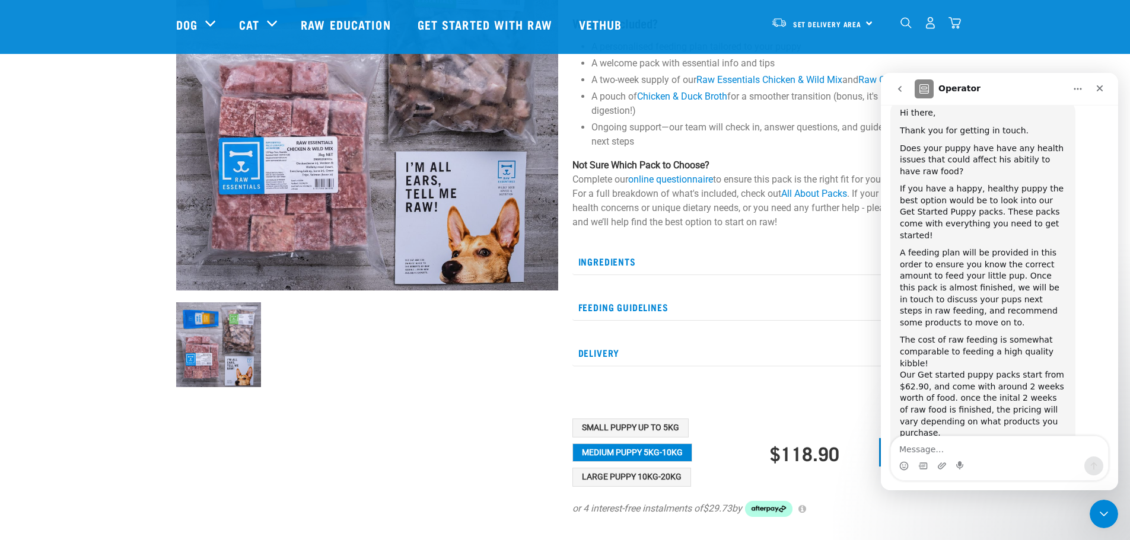
click at [641, 321] on p "Feeding Guidelines" at bounding box center [763, 307] width 382 height 27
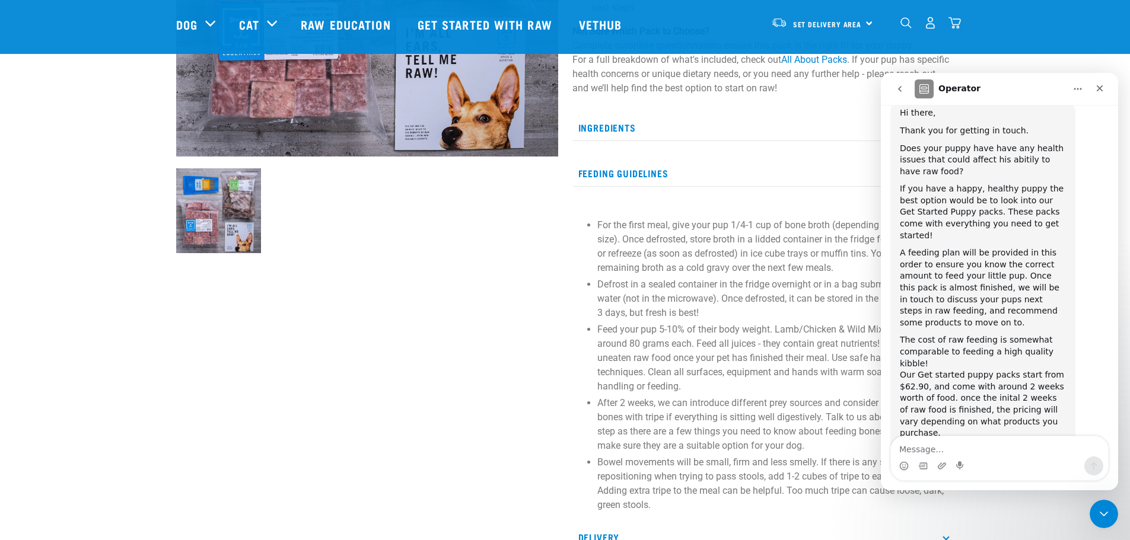
scroll to position [356, 0]
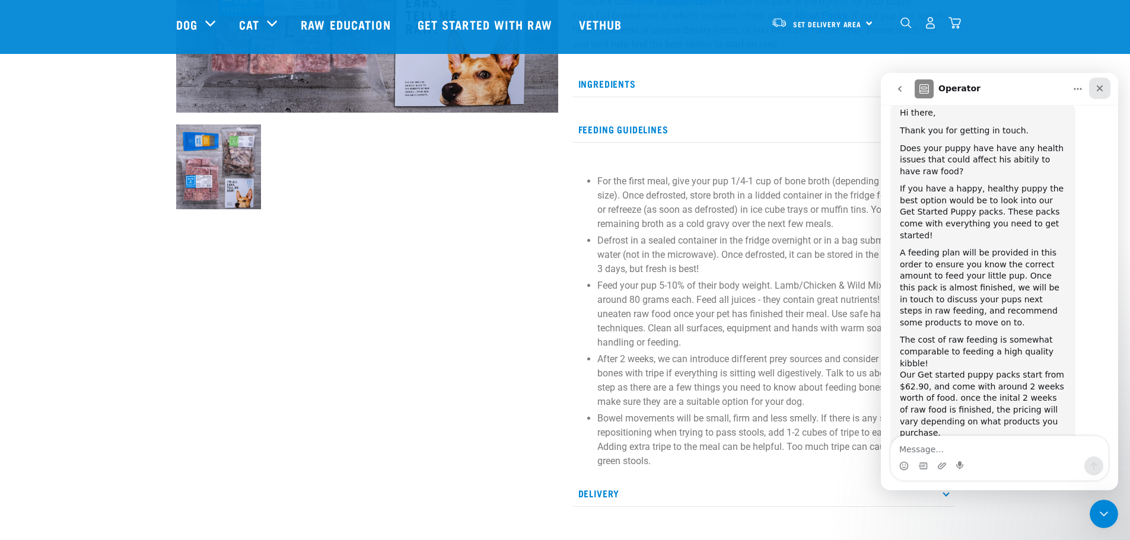
click at [1101, 87] on icon "Close" at bounding box center [1100, 88] width 7 height 7
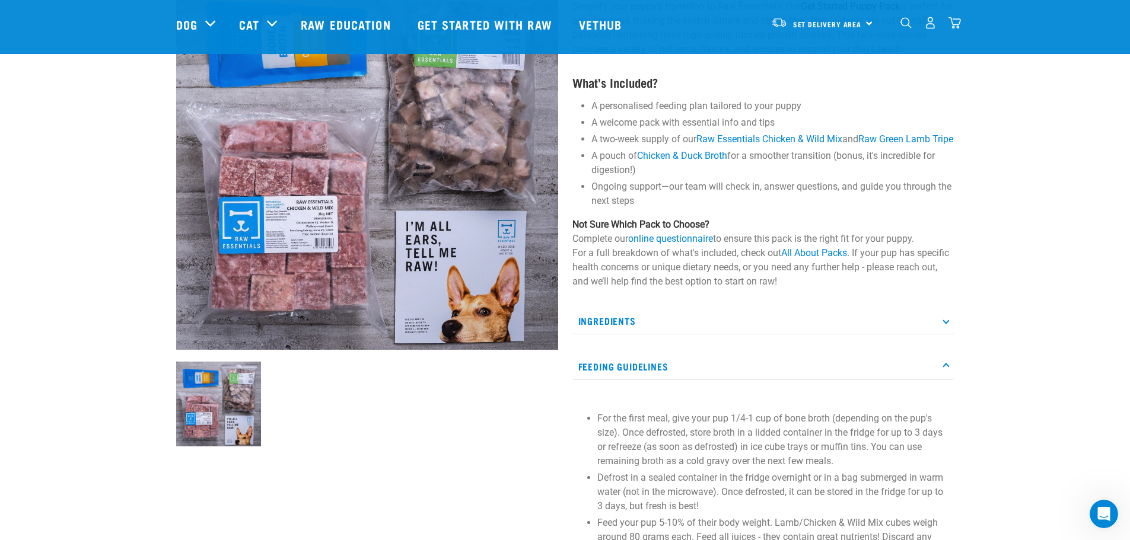
scroll to position [0, 0]
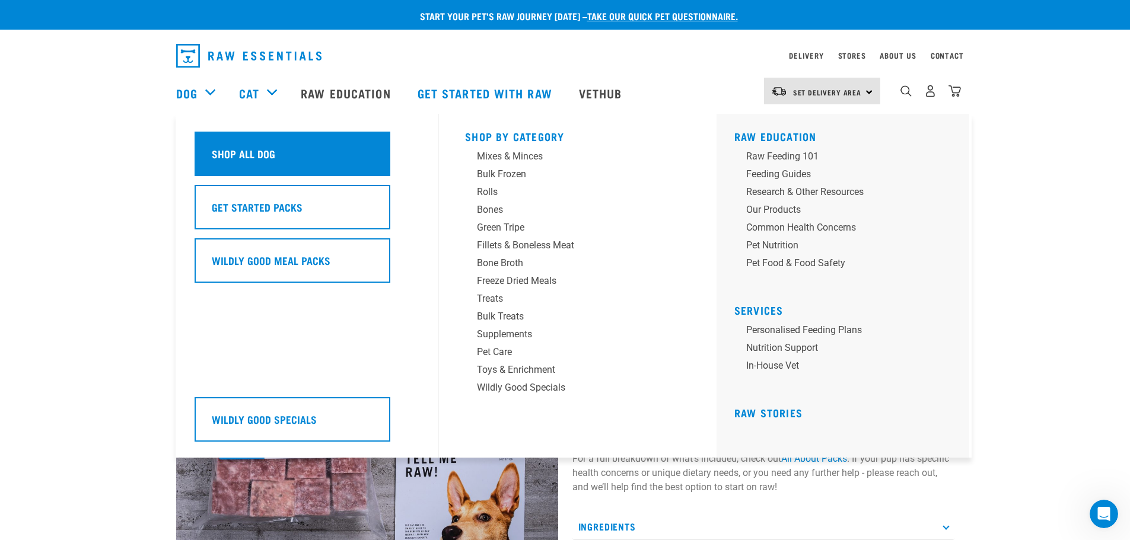
click at [235, 145] on div "Shop All Dog" at bounding box center [293, 154] width 196 height 44
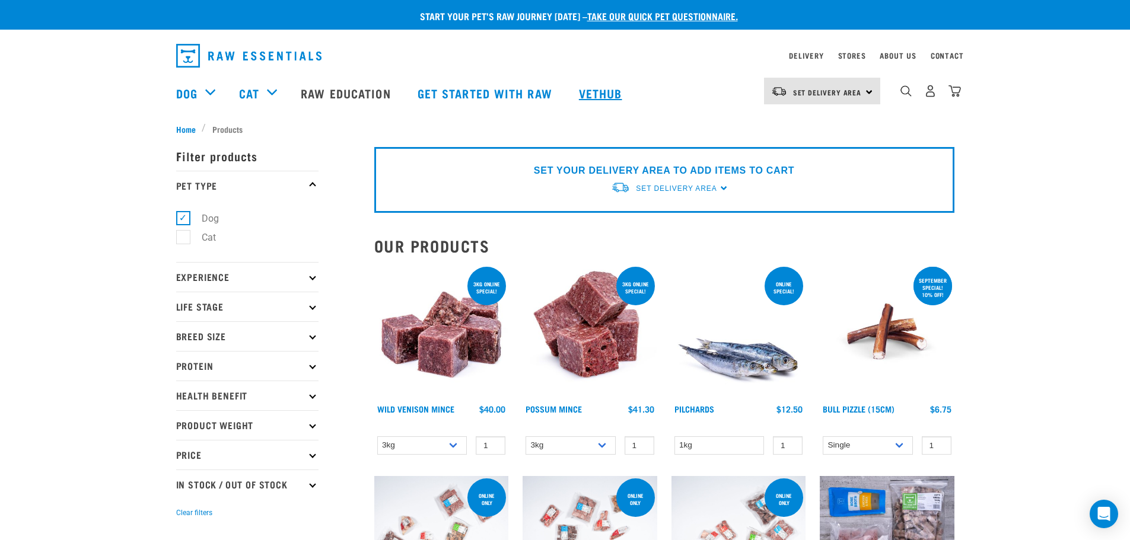
click at [605, 94] on link "Vethub" at bounding box center [602, 92] width 70 height 47
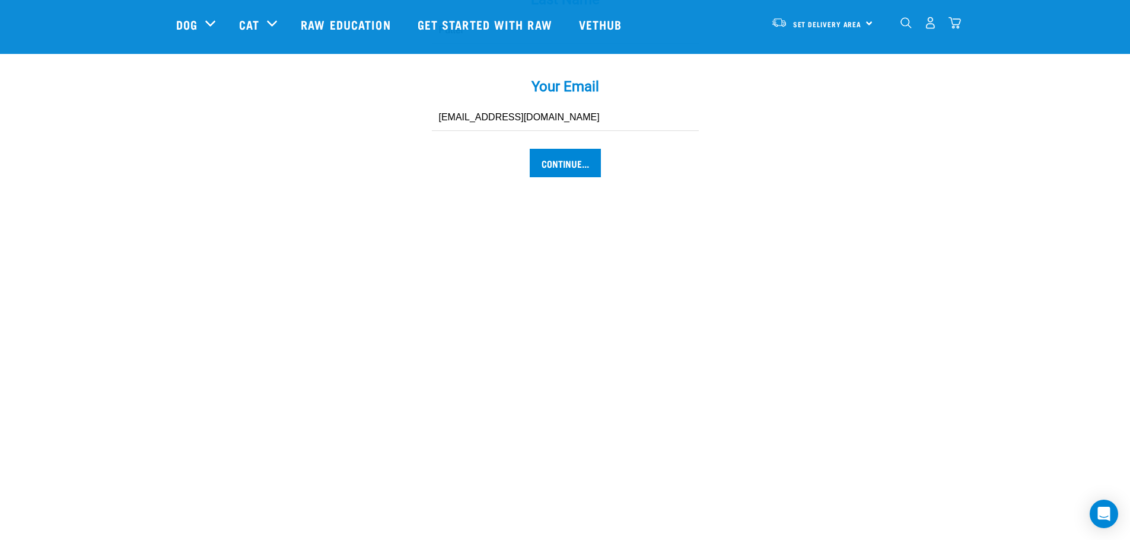
scroll to position [1364, 0]
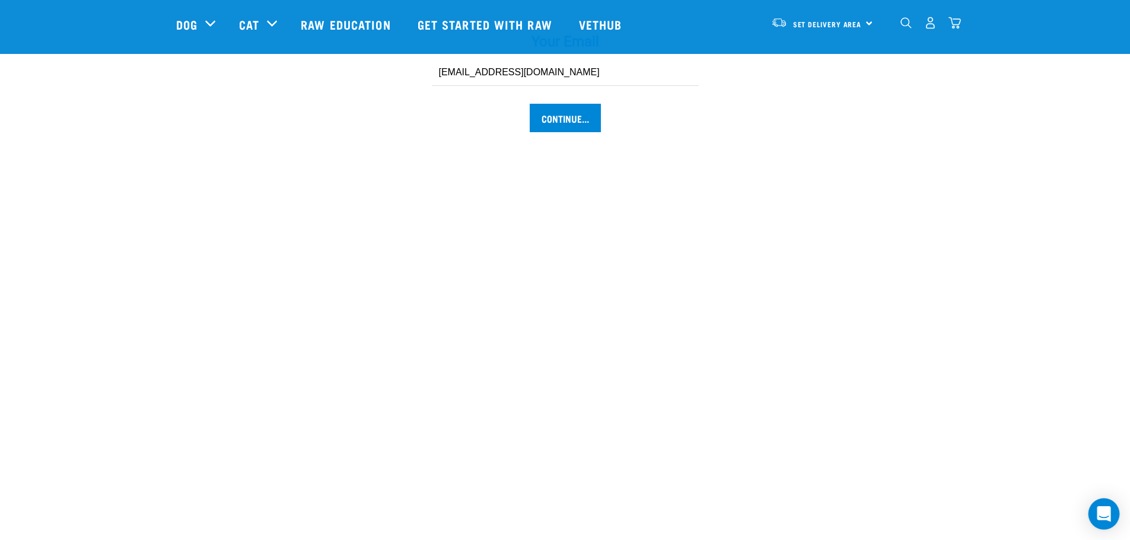
click at [1110, 517] on icon "Open Intercom Messenger" at bounding box center [1103, 513] width 15 height 15
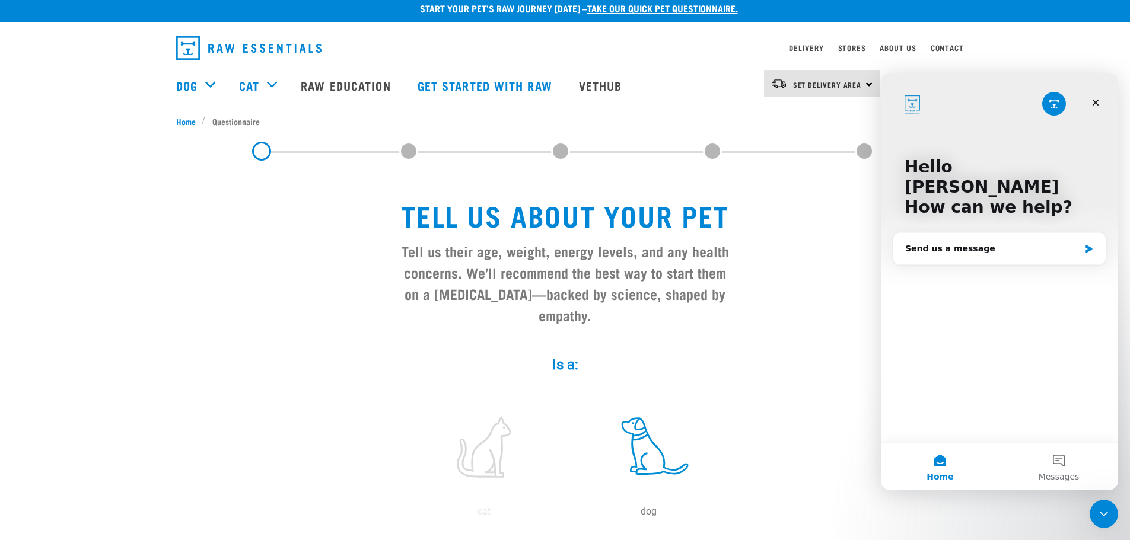
scroll to position [0, 0]
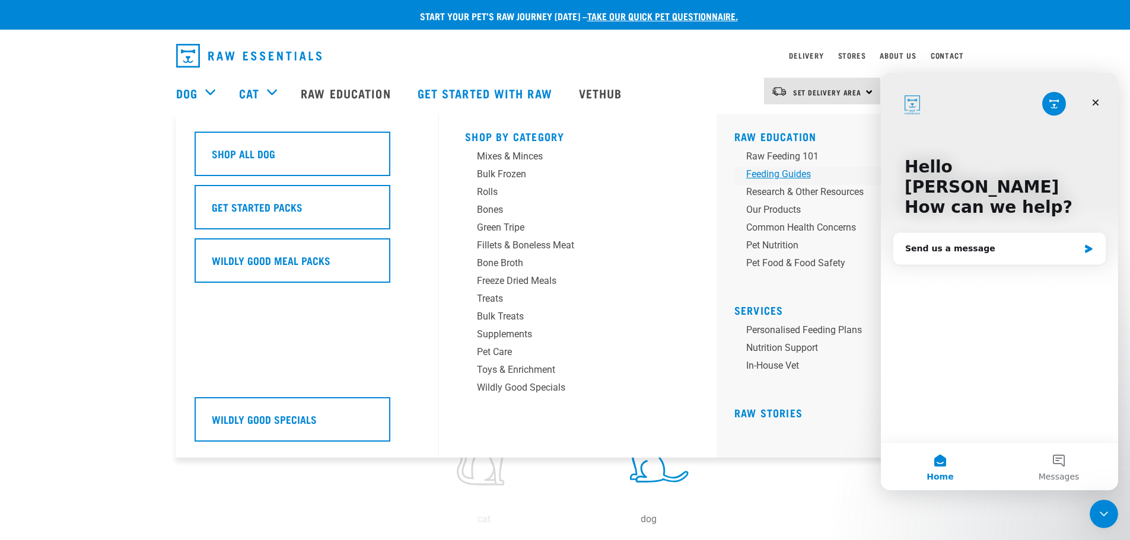
click at [801, 172] on div "Feeding Guides" at bounding box center [838, 174] width 185 height 14
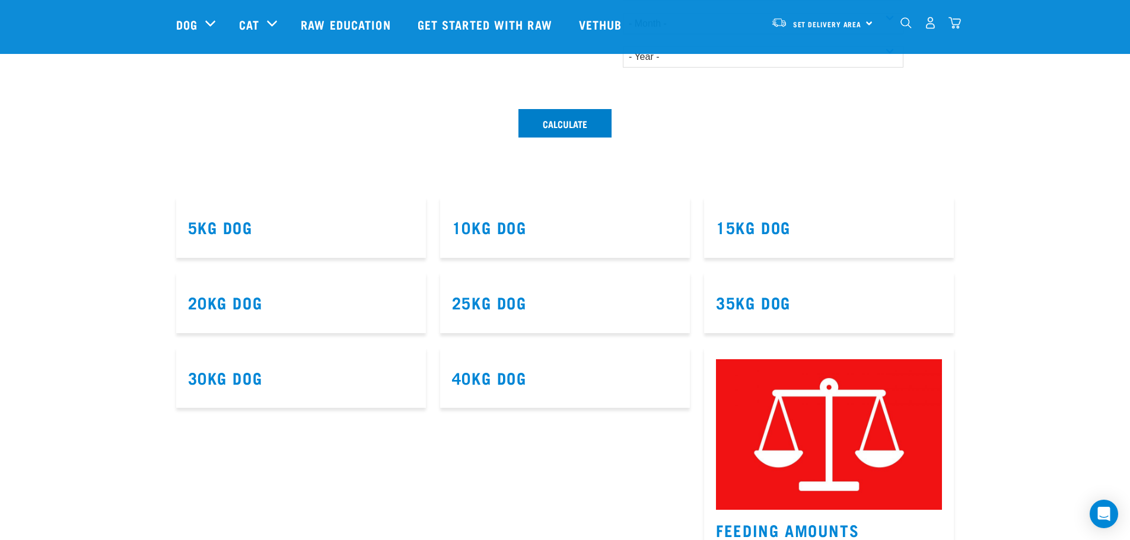
scroll to position [593, 0]
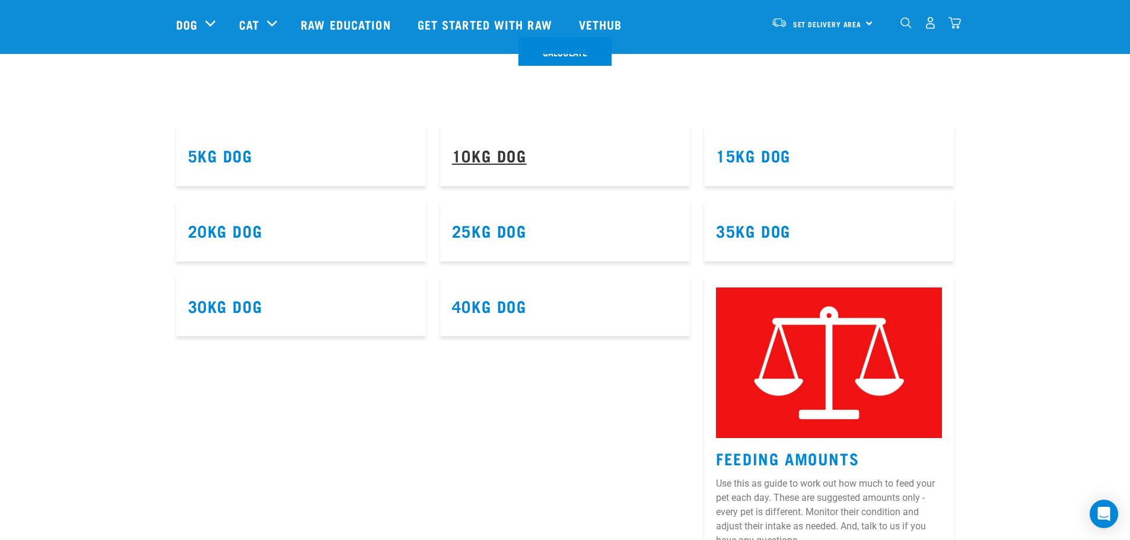
click at [485, 157] on link "10kg Dog" at bounding box center [489, 155] width 75 height 9
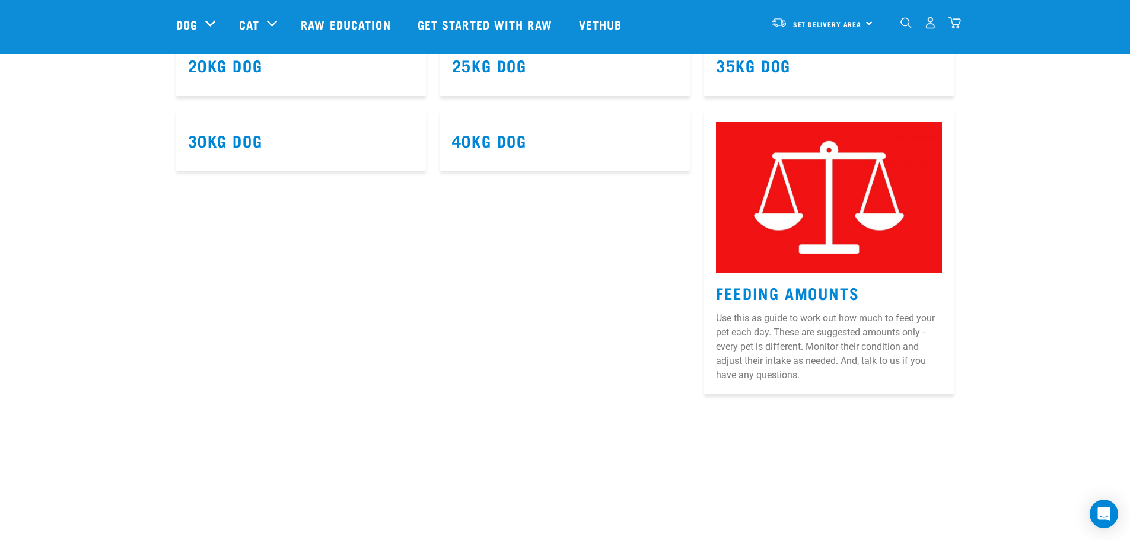
scroll to position [771, 0]
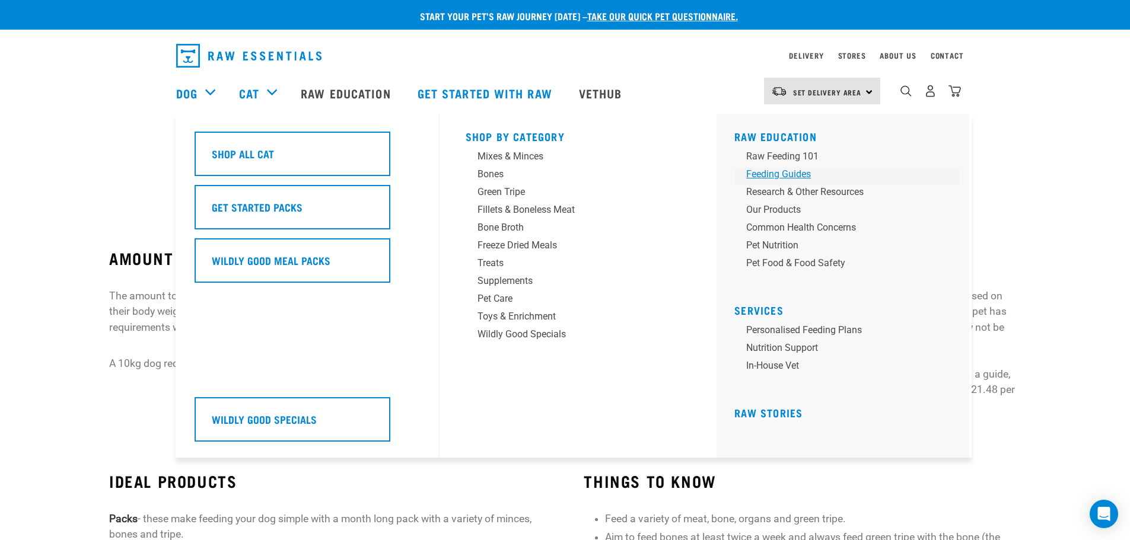
click at [782, 173] on div "Feeding Guides" at bounding box center [838, 174] width 185 height 14
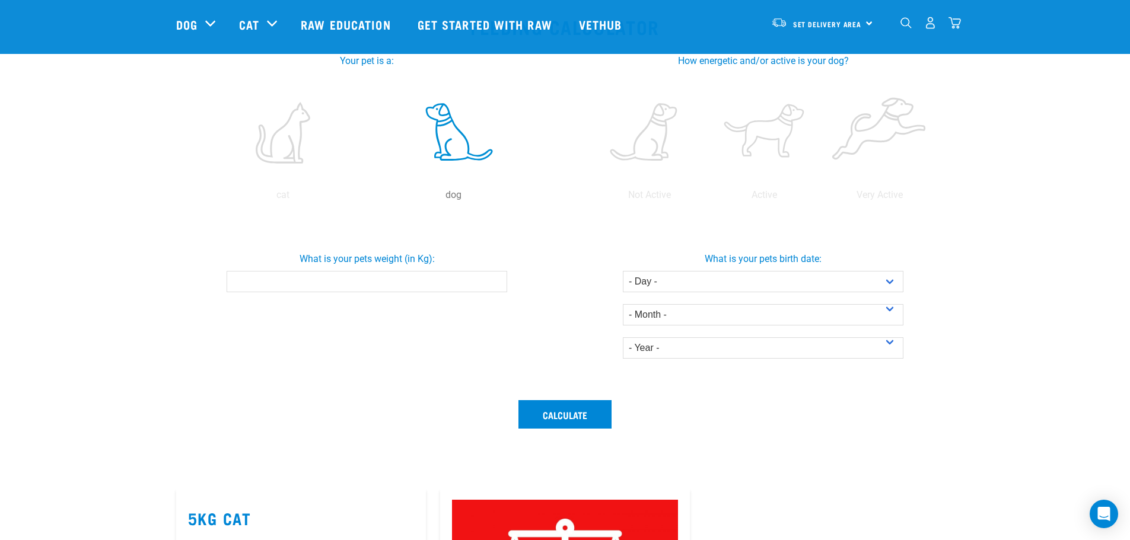
scroll to position [237, 0]
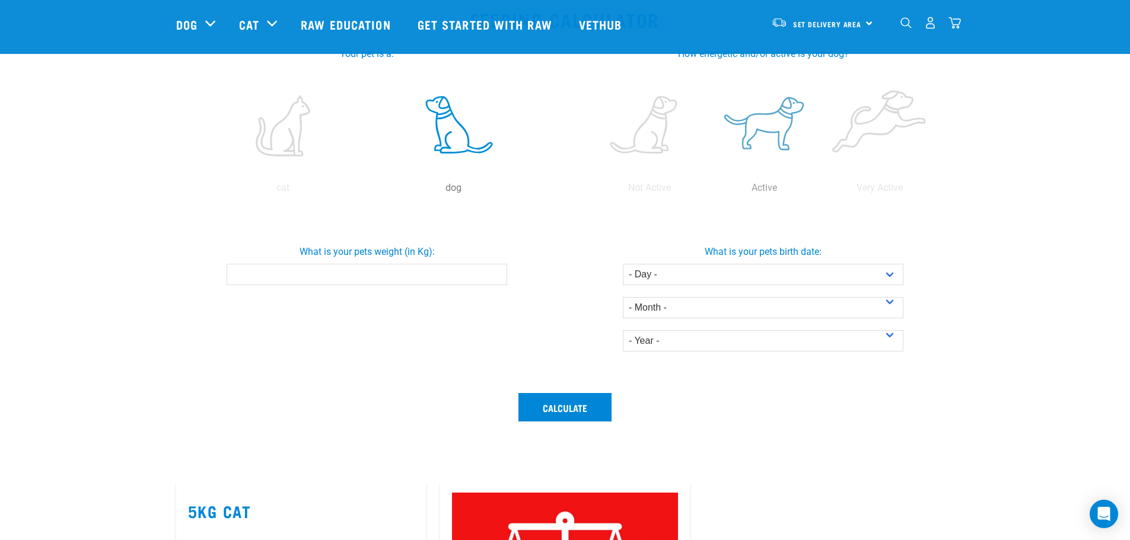
click at [770, 142] on label at bounding box center [764, 125] width 110 height 101
click at [707, 191] on input "radio" at bounding box center [707, 191] width 0 height 0
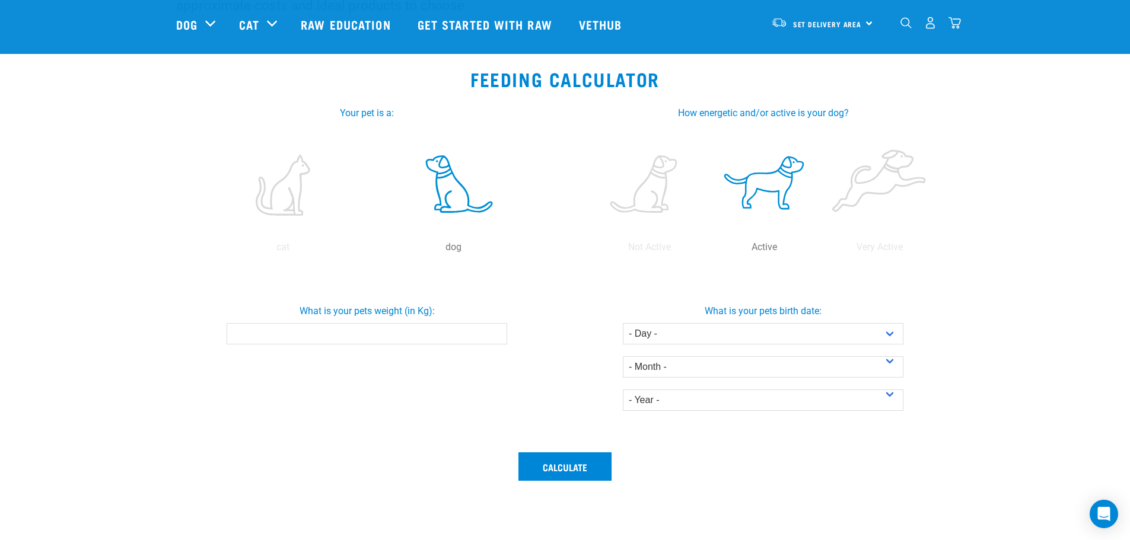
click at [769, 180] on label at bounding box center [764, 185] width 110 height 101
click at [707, 250] on input "radio" at bounding box center [707, 250] width 0 height 0
click at [709, 334] on select "- Day - 1 2 3 4 5 6 7 8 9 10 11 12 13 14 15 16 17 18 19 20 21 22 23 24 25 26 27" at bounding box center [763, 333] width 281 height 21
select select "4"
click at [623, 323] on select "- Day - 1 2 3 4 5 6 7 8 9 10 11 12 13 14 15 16 17 18 19 20 21 22 23 24 25 26 27" at bounding box center [763, 333] width 281 height 21
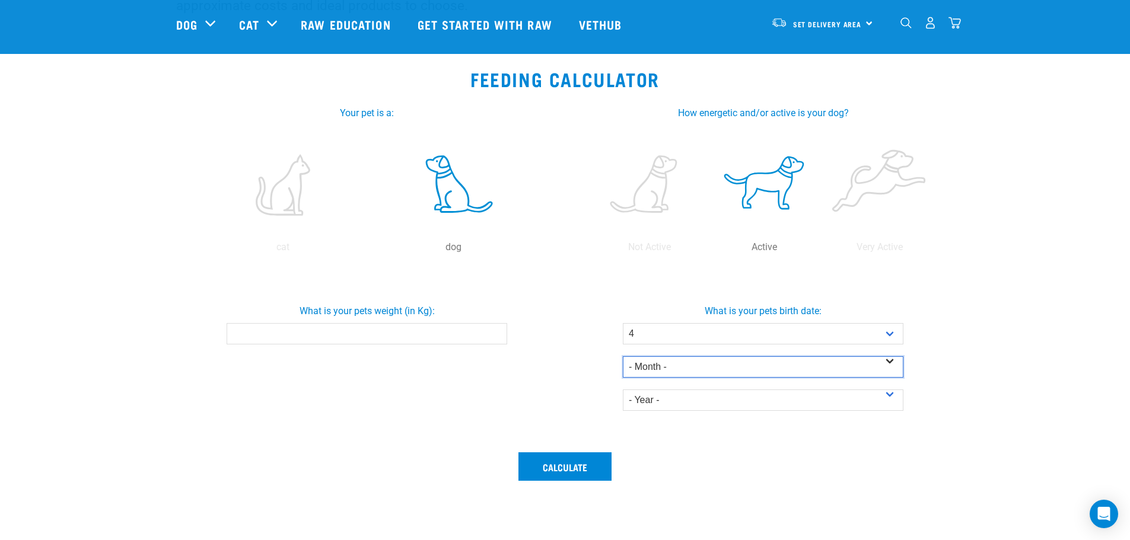
click at [665, 364] on select "- Month - January February March April May June July August September October N…" at bounding box center [763, 366] width 281 height 21
select select "February"
click at [623, 356] on select "- Month - January February March April May June July August September October N…" at bounding box center [763, 366] width 281 height 21
click at [667, 400] on select "- Year - 2025 2024 2023 2022 2021 2020 2019 2018 2017 2016 2015 2014" at bounding box center [763, 400] width 281 height 21
select select "2025"
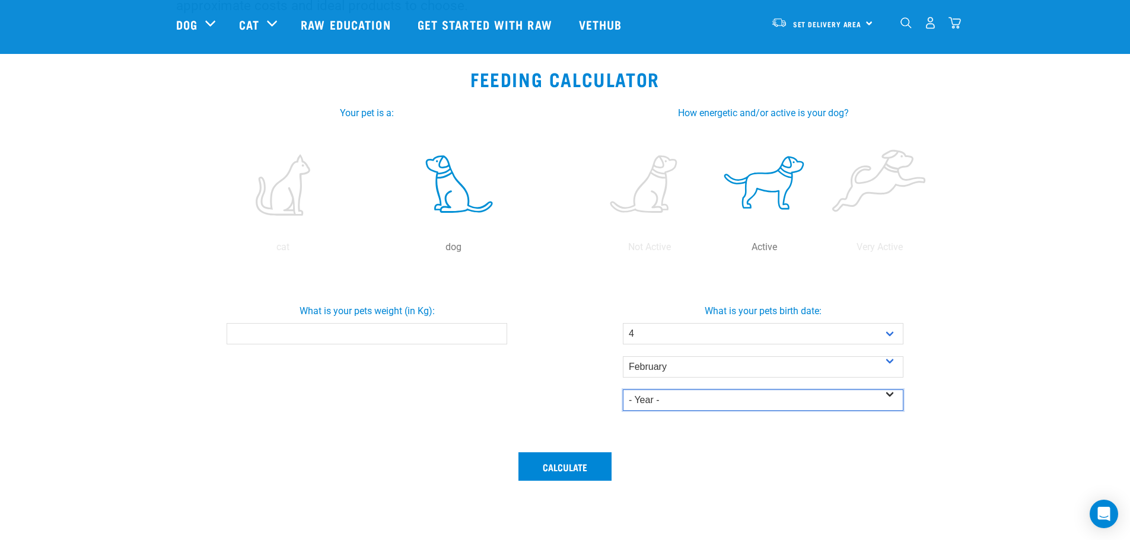
click at [623, 390] on select "- Year - 2025 2024 2023 2022 2021 2020 2019 2018 2017 2016 2015 2014" at bounding box center [763, 400] width 281 height 21
click at [568, 475] on button "Calculate" at bounding box center [564, 466] width 93 height 28
click at [406, 327] on input "What is your pets weight (in Kg):" at bounding box center [367, 333] width 281 height 21
type input "6.4"
drag, startPoint x: 544, startPoint y: 462, endPoint x: 550, endPoint y: 463, distance: 6.0
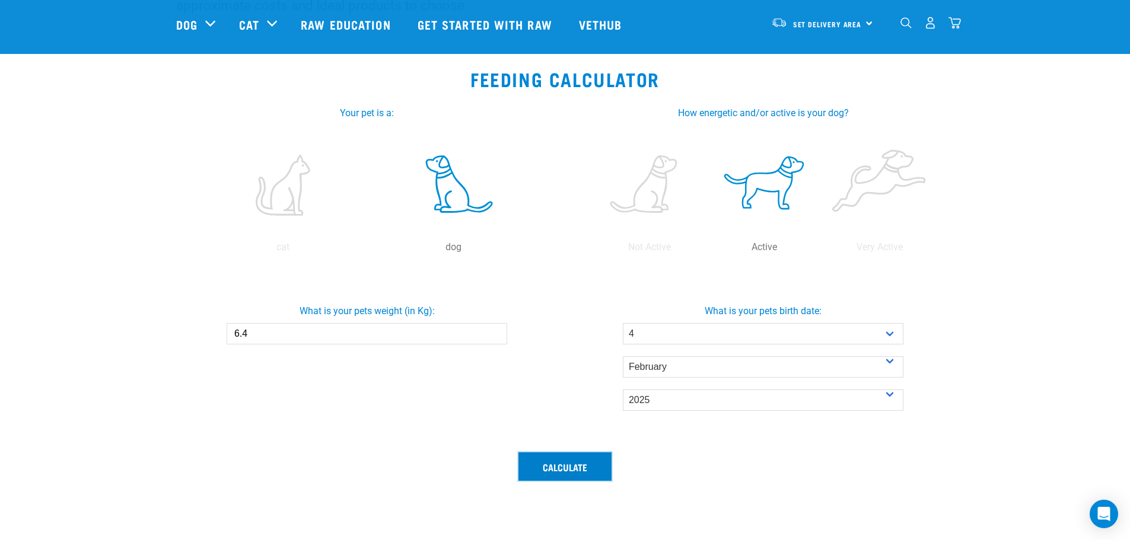
click at [550, 463] on button "Calculate" at bounding box center [564, 466] width 93 height 28
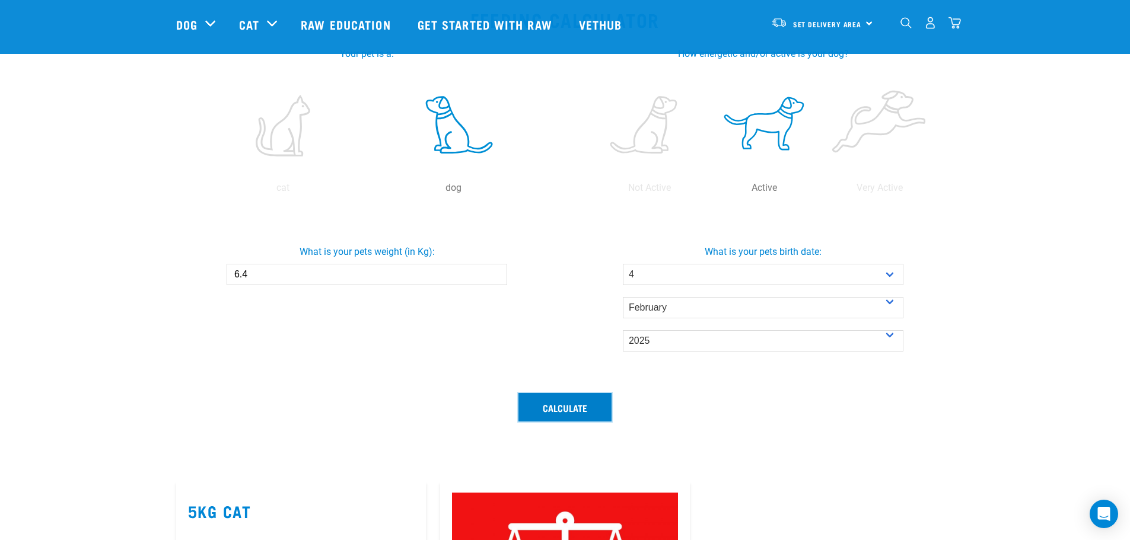
click at [559, 400] on button "Calculate" at bounding box center [564, 407] width 93 height 28
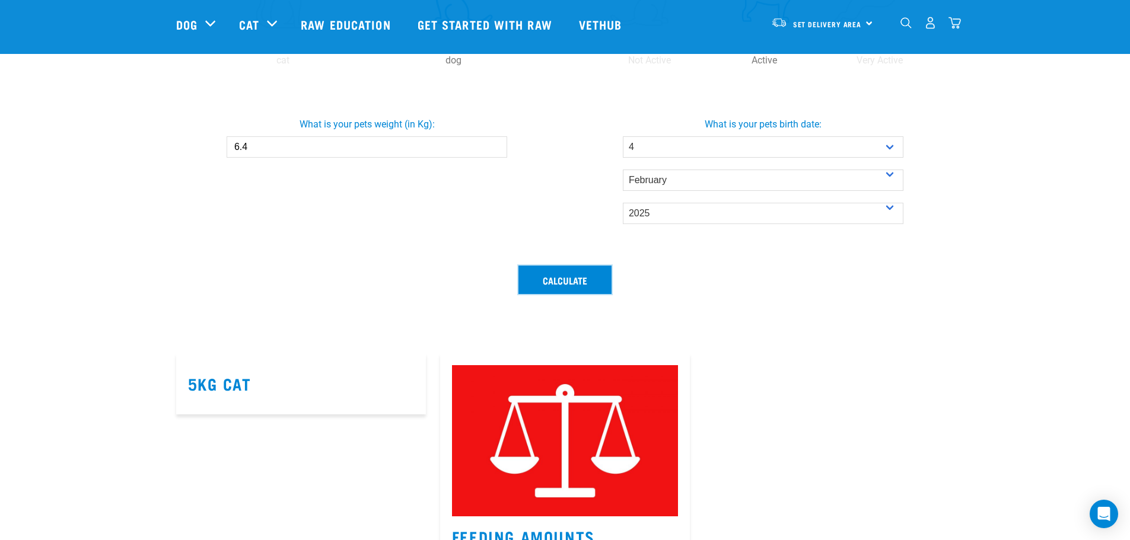
scroll to position [297, 0]
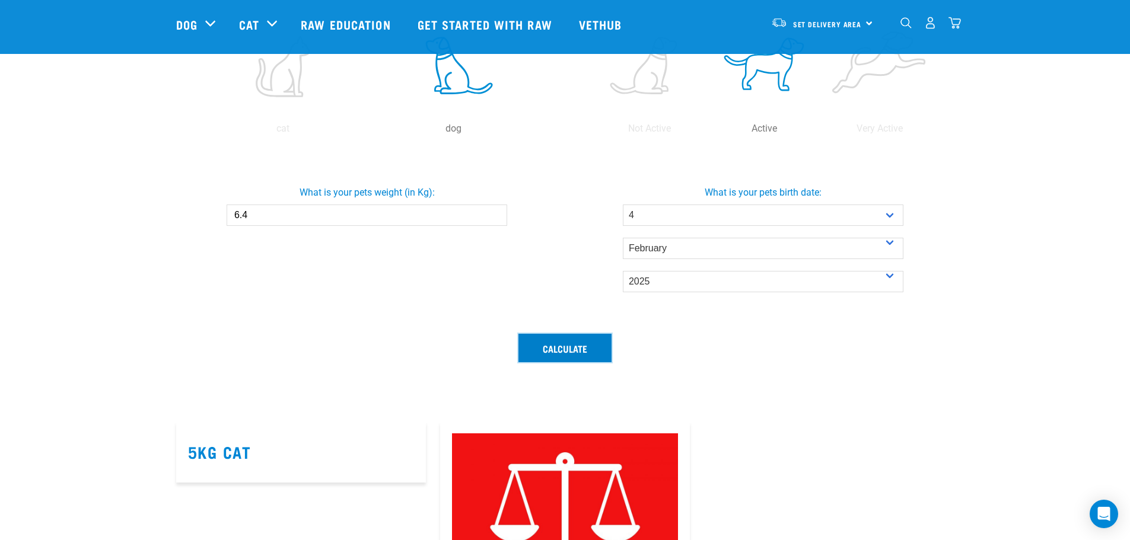
click at [556, 352] on button "Calculate" at bounding box center [564, 348] width 93 height 28
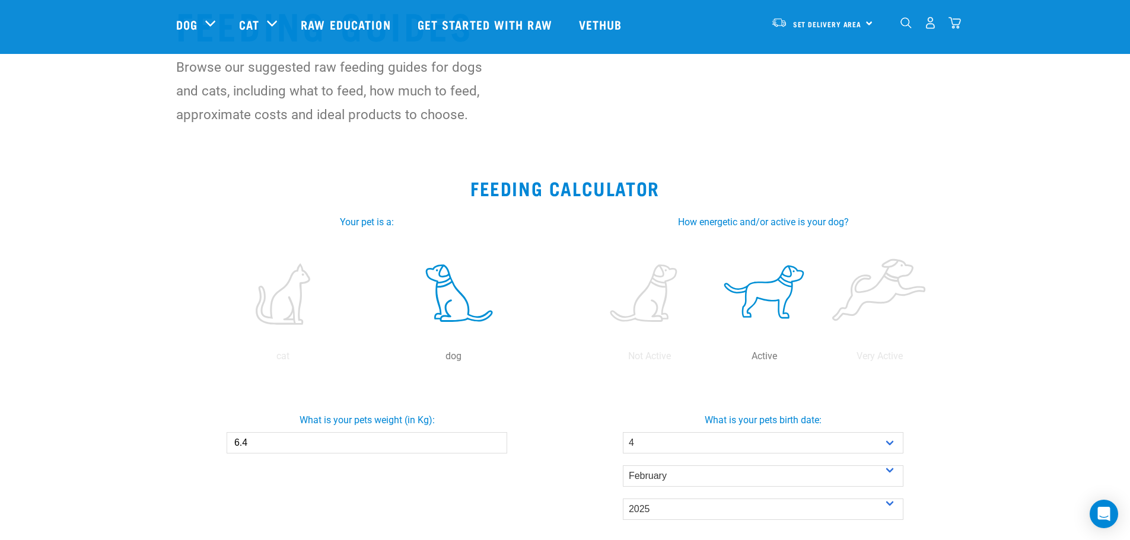
scroll to position [59, 0]
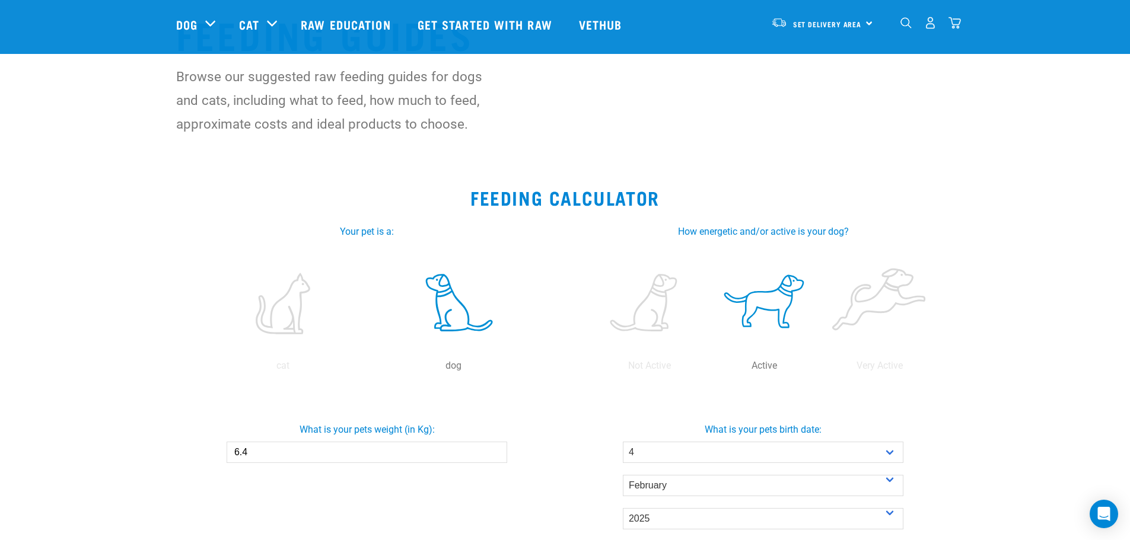
click at [473, 315] on label at bounding box center [453, 303] width 165 height 101
click at [368, 369] on input "radio" at bounding box center [368, 369] width 0 height 0
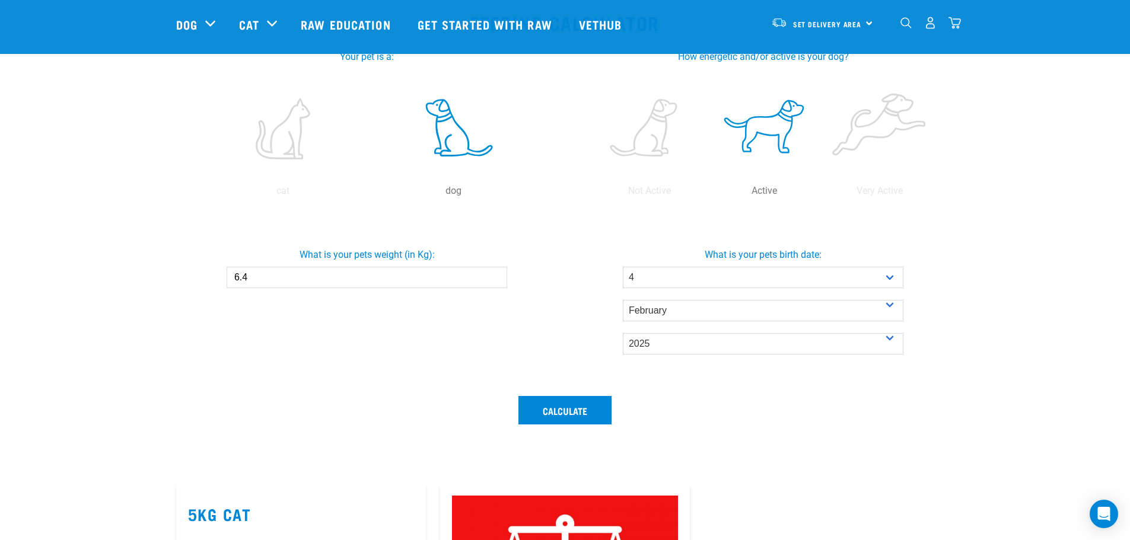
scroll to position [237, 0]
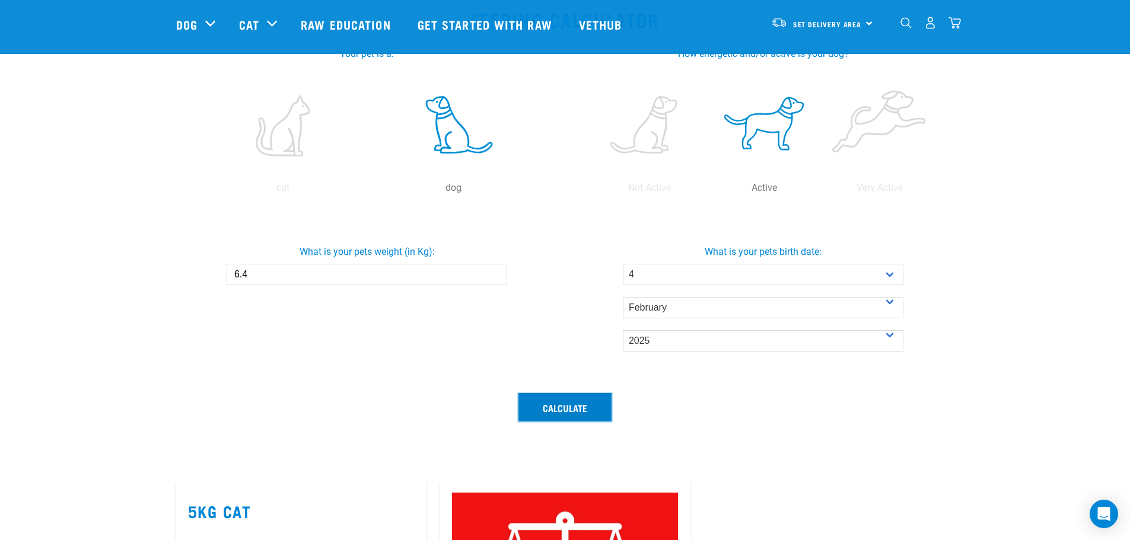
click at [588, 408] on button "Calculate" at bounding box center [564, 407] width 93 height 28
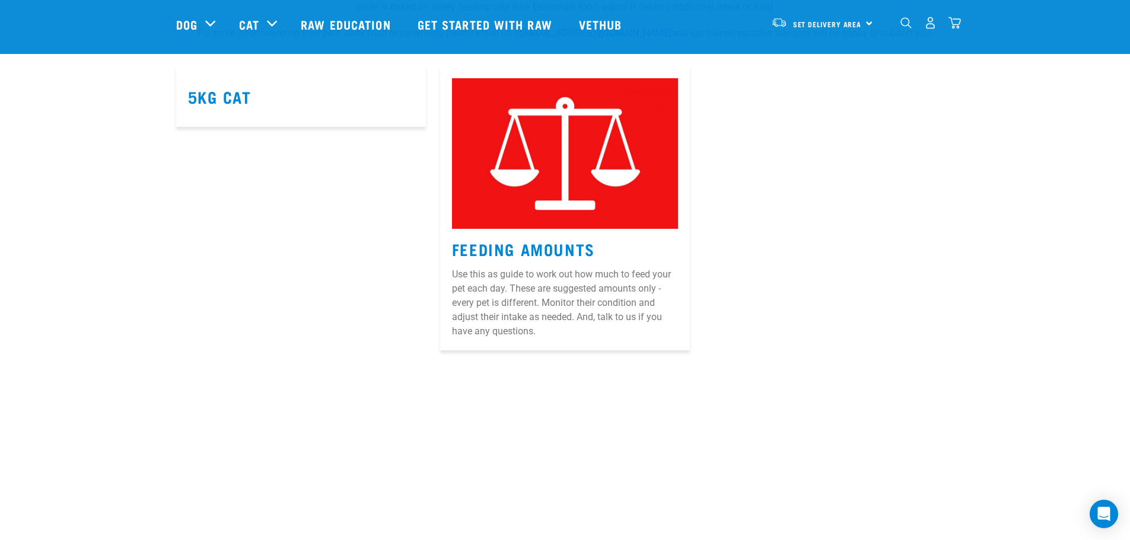
scroll to position [771, 0]
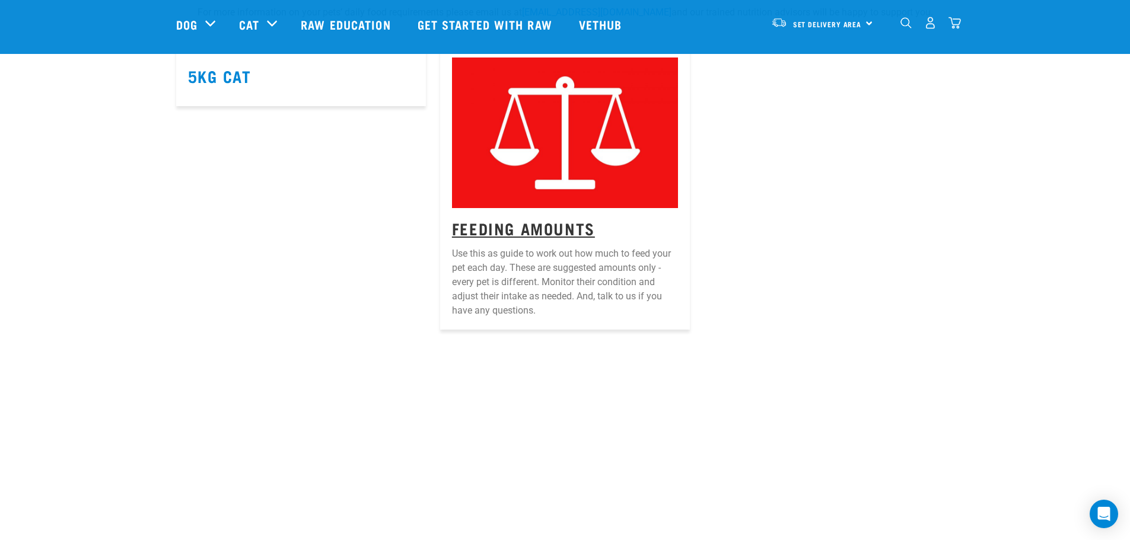
click at [553, 224] on link "Feeding Amounts" at bounding box center [523, 228] width 143 height 9
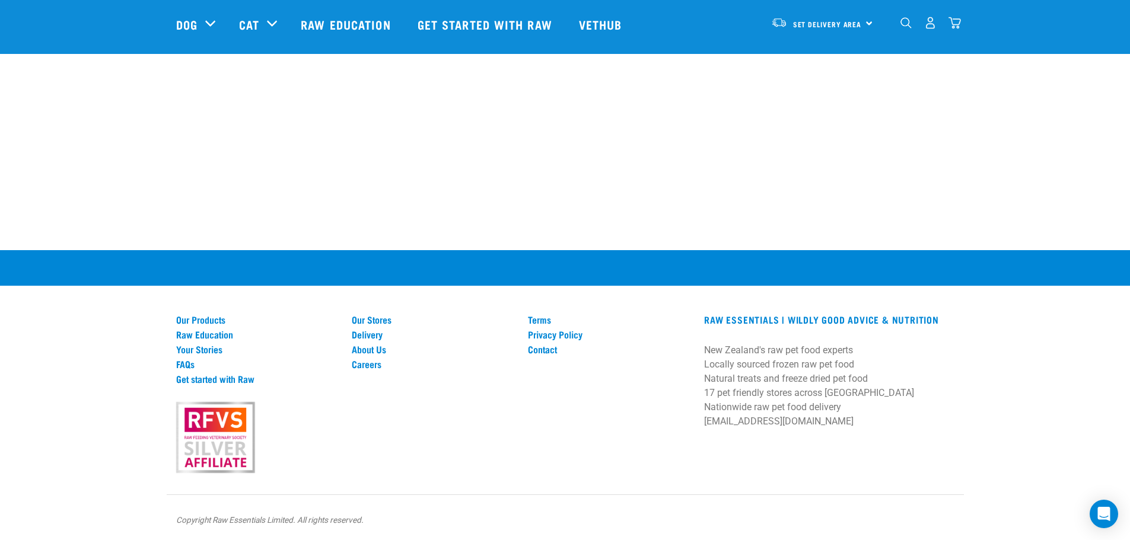
scroll to position [1629, 0]
